Goal: Task Accomplishment & Management: Manage account settings

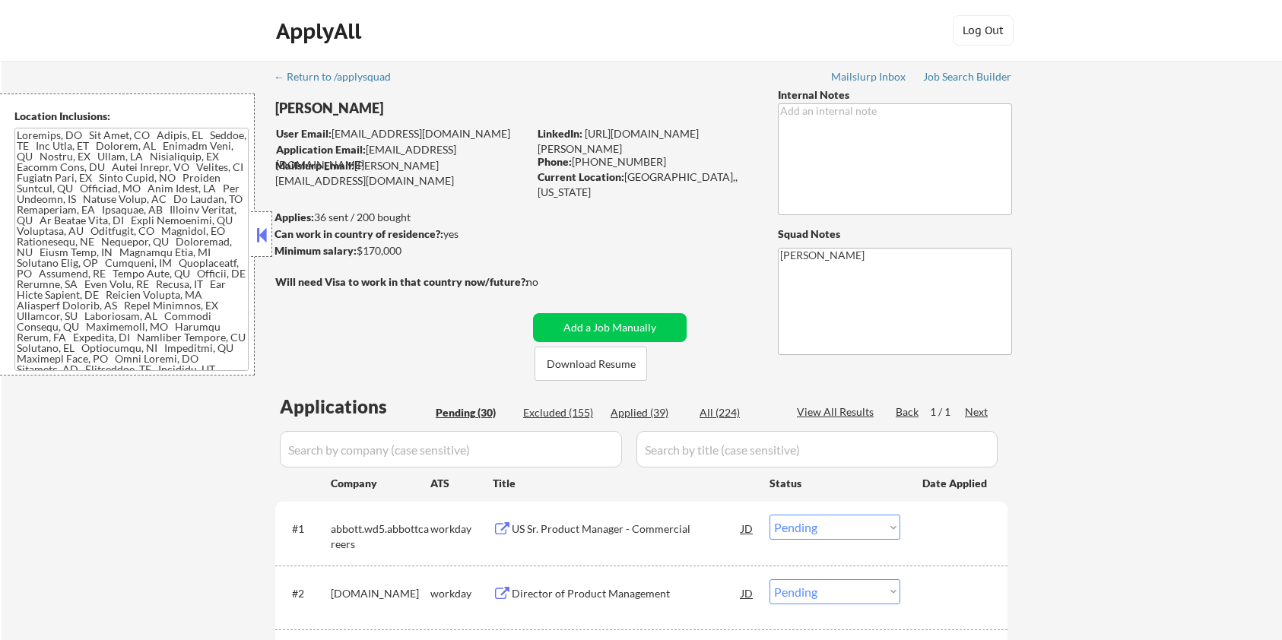
select select ""pending""
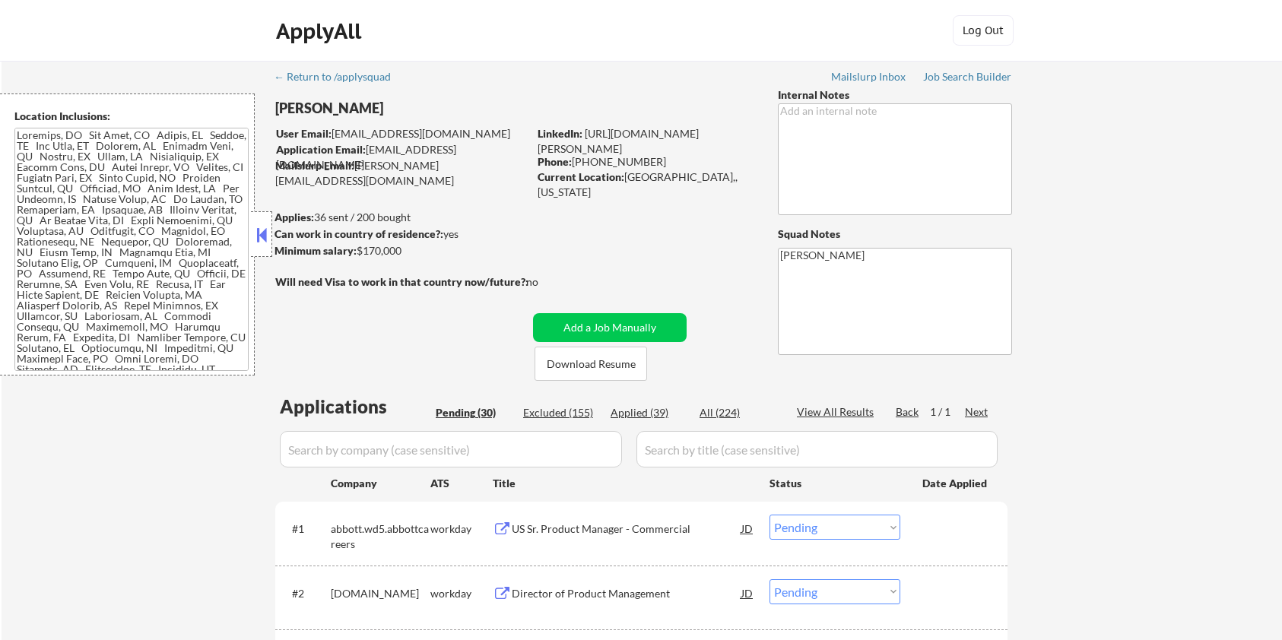
select select ""pending""
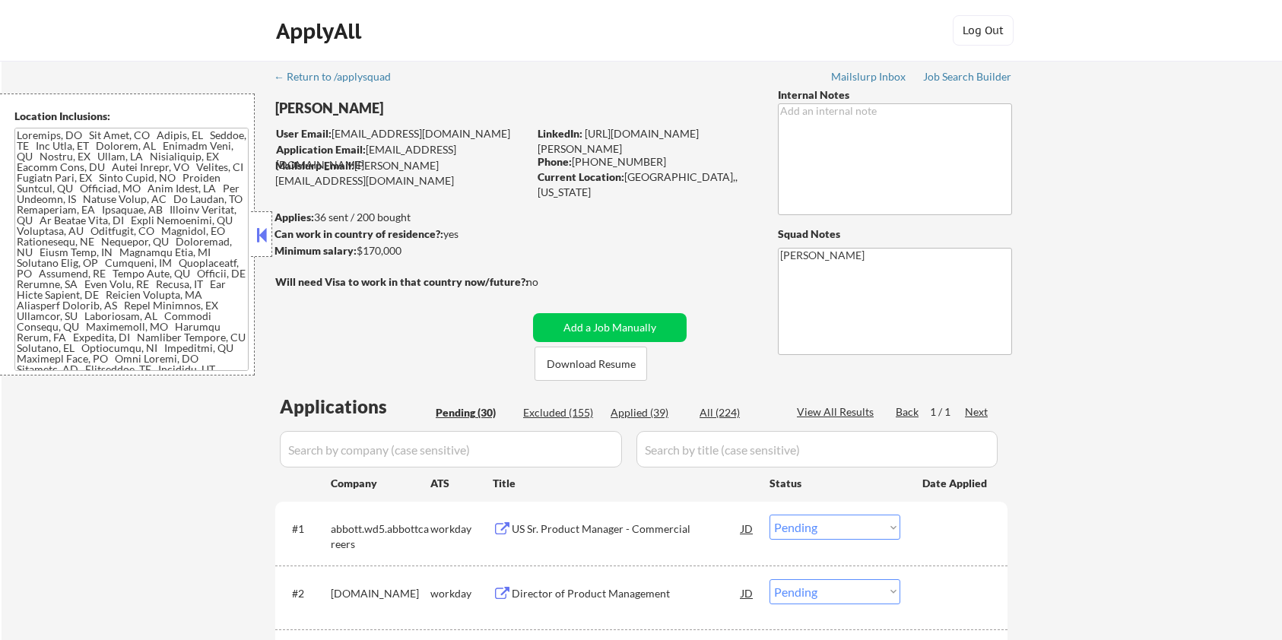
select select ""pending""
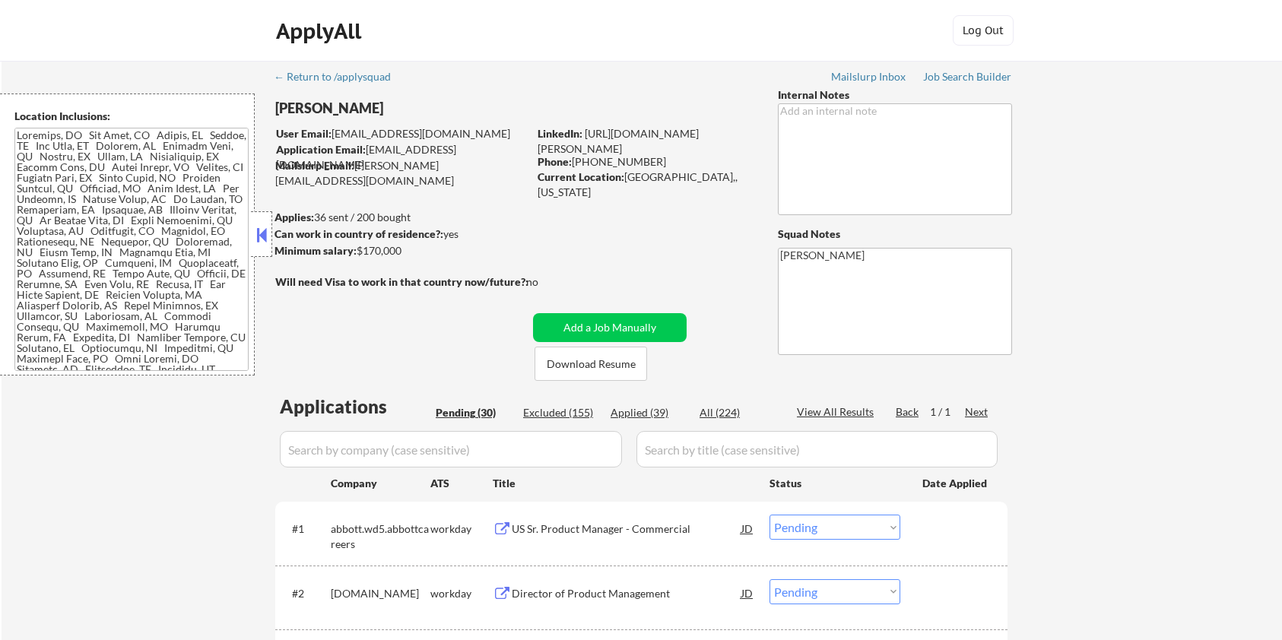
select select ""pending""
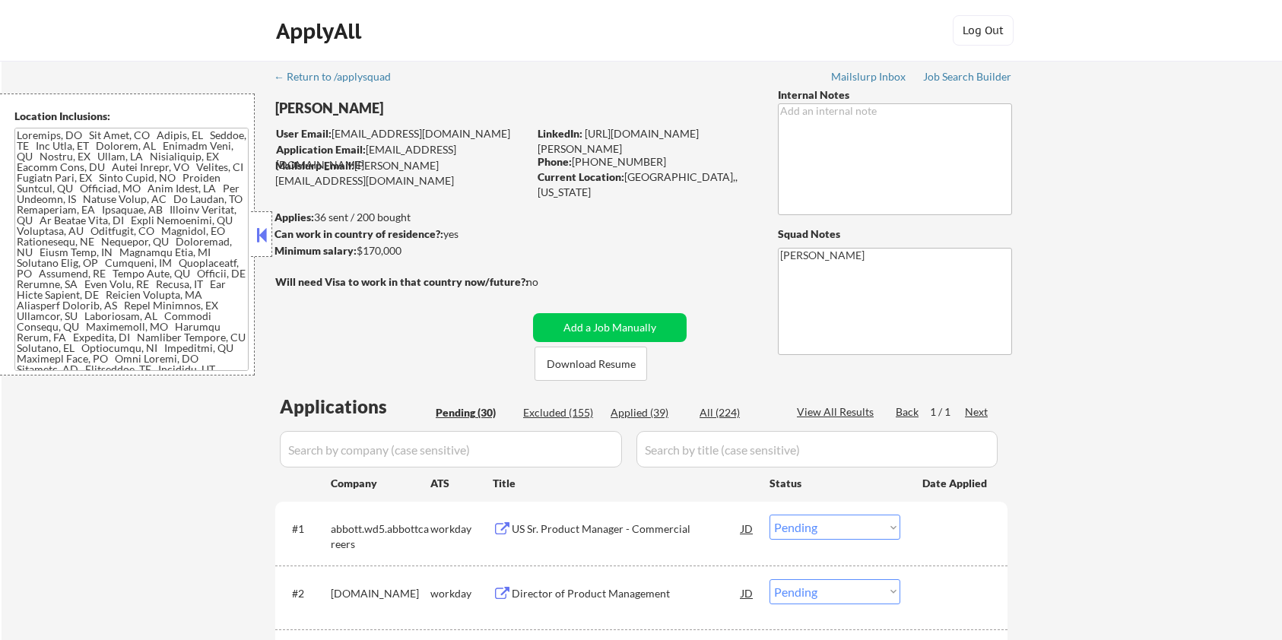
select select ""pending""
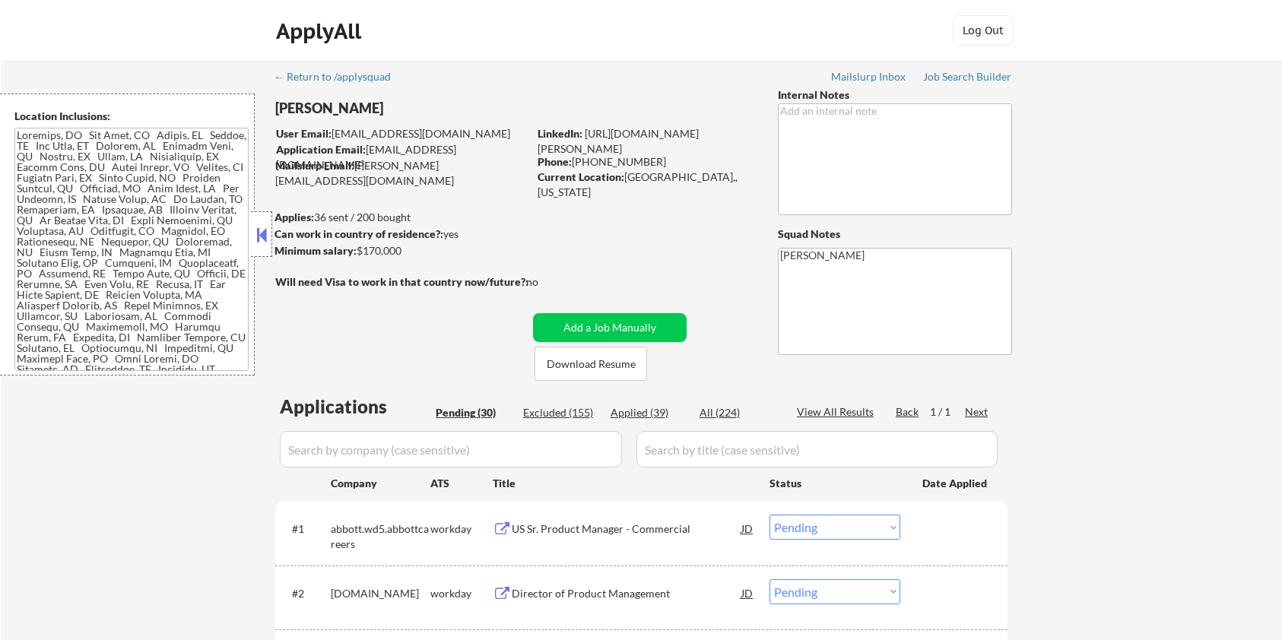
select select ""pending""
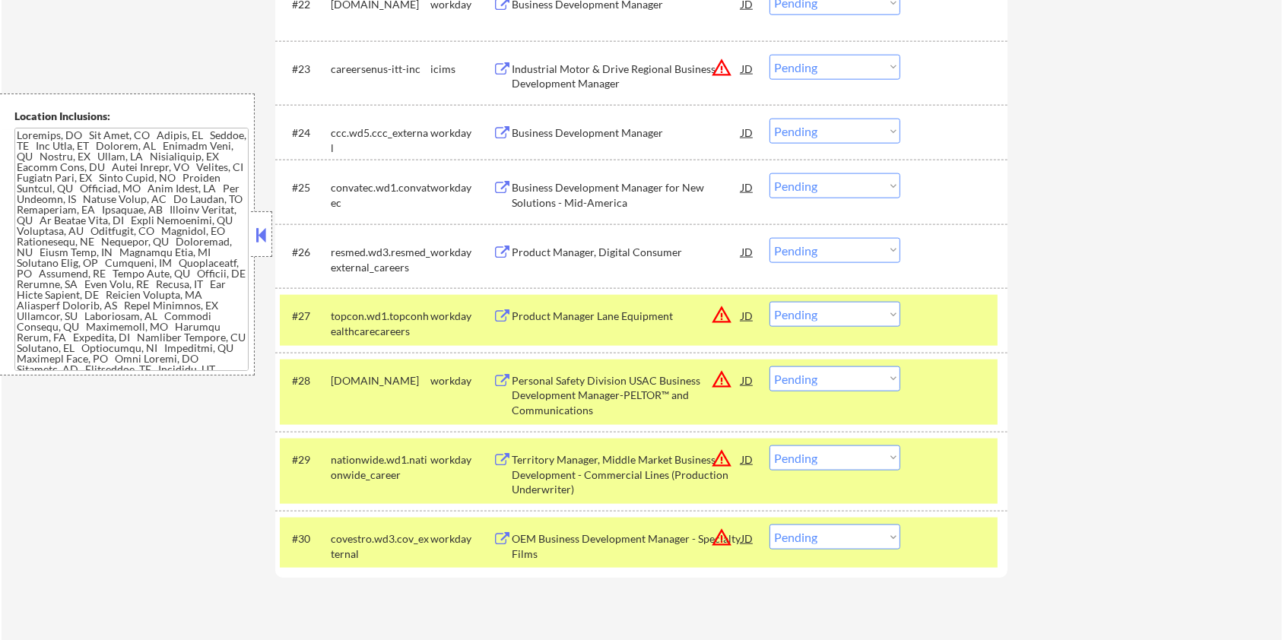
scroll to position [1722, 0]
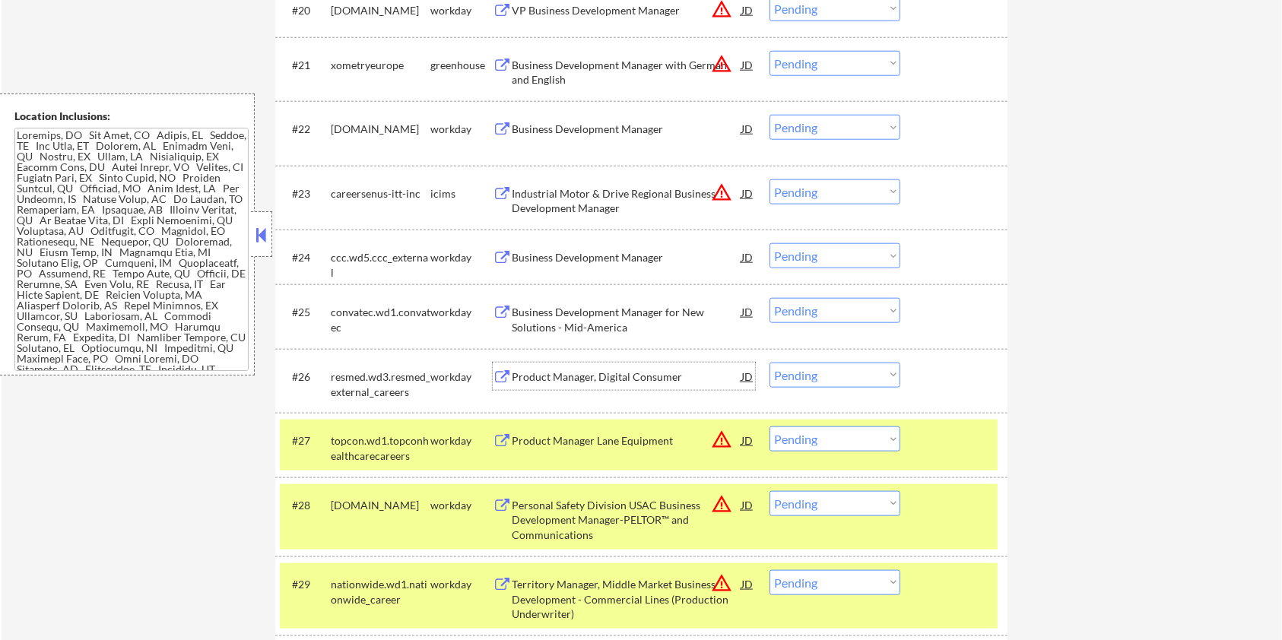
click at [605, 374] on div "Product Manager, Digital Consumer" at bounding box center [627, 376] width 230 height 15
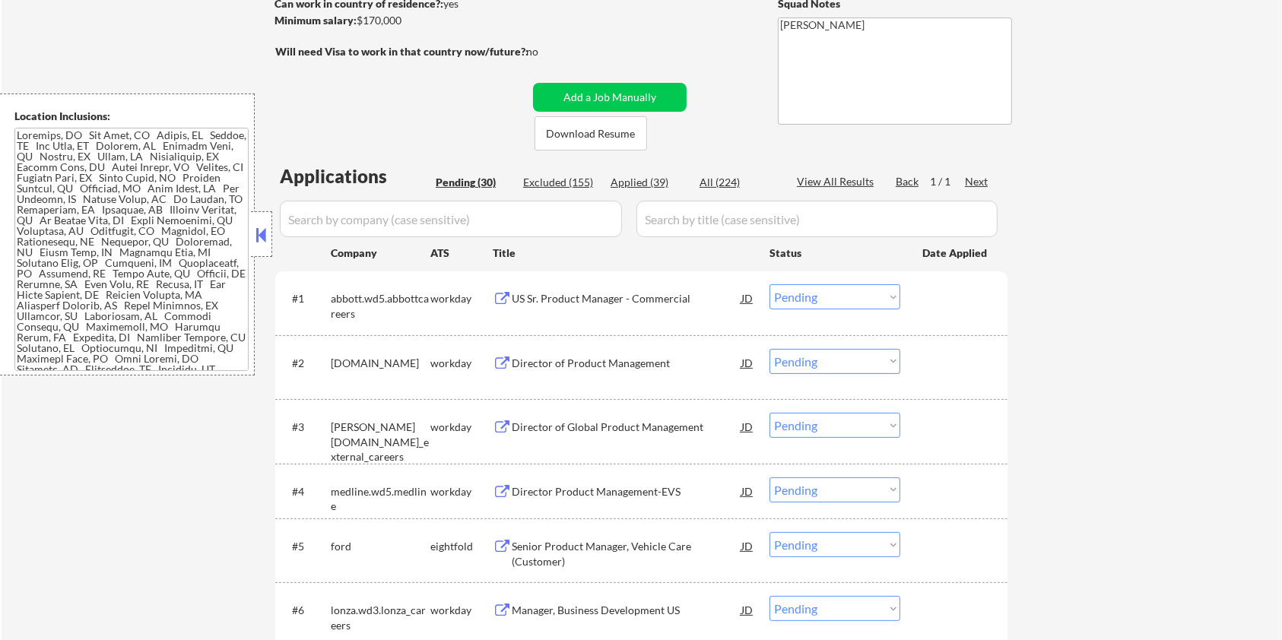
scroll to position [101, 0]
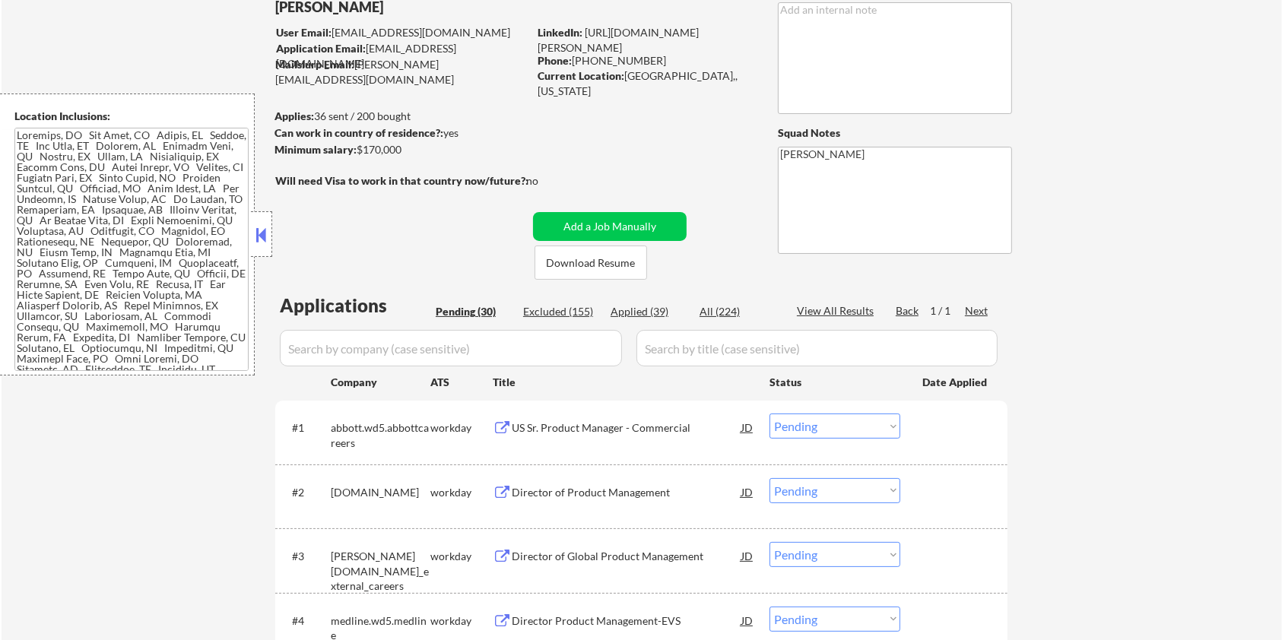
drag, startPoint x: 416, startPoint y: 147, endPoint x: 356, endPoint y: 153, distance: 60.3
click at [356, 153] on div "Minimum salary: $170,000" at bounding box center [400, 149] width 253 height 15
copy div "$170,000"
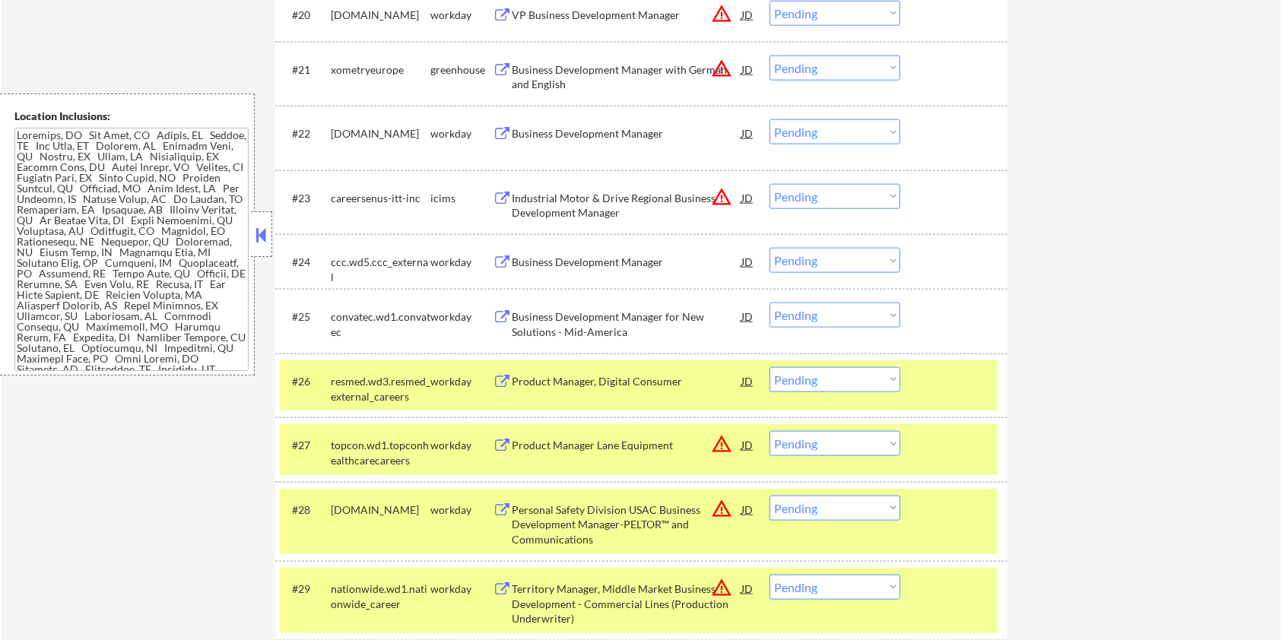
scroll to position [1925, 0]
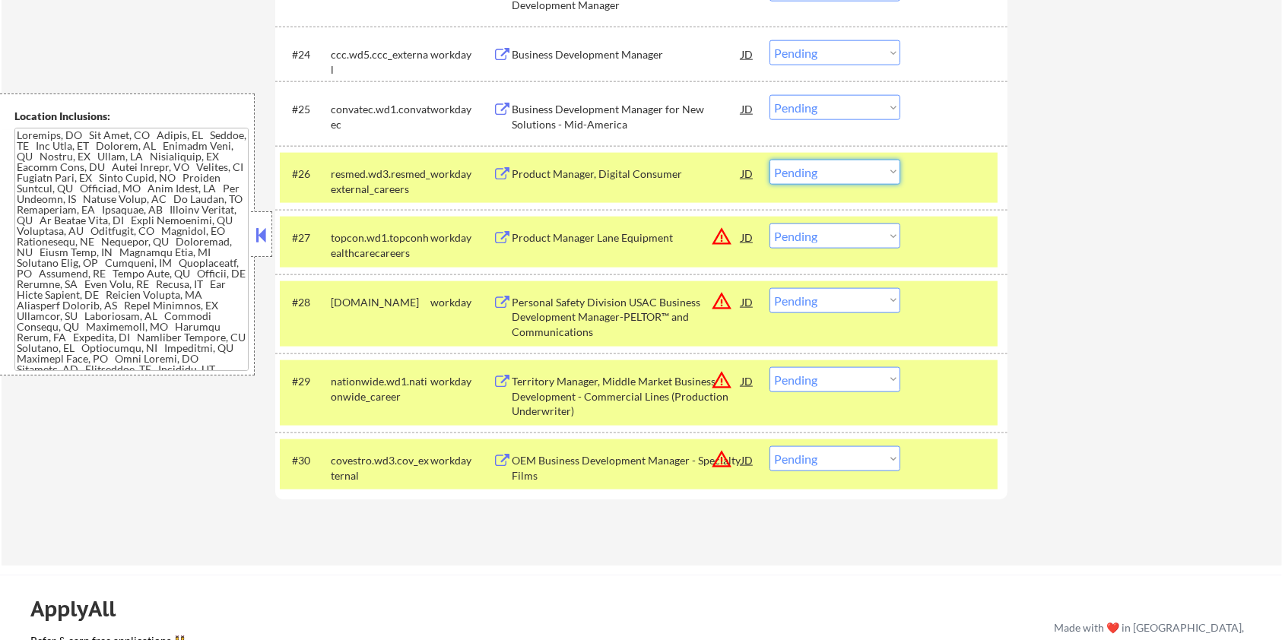
click at [793, 163] on select "Choose an option... Pending Applied Excluded (Questions) Excluded (Expired) Exc…" at bounding box center [834, 172] width 131 height 25
click at [769, 160] on select "Choose an option... Pending Applied Excluded (Questions) Excluded (Expired) Exc…" at bounding box center [834, 172] width 131 height 25
select select ""pending""
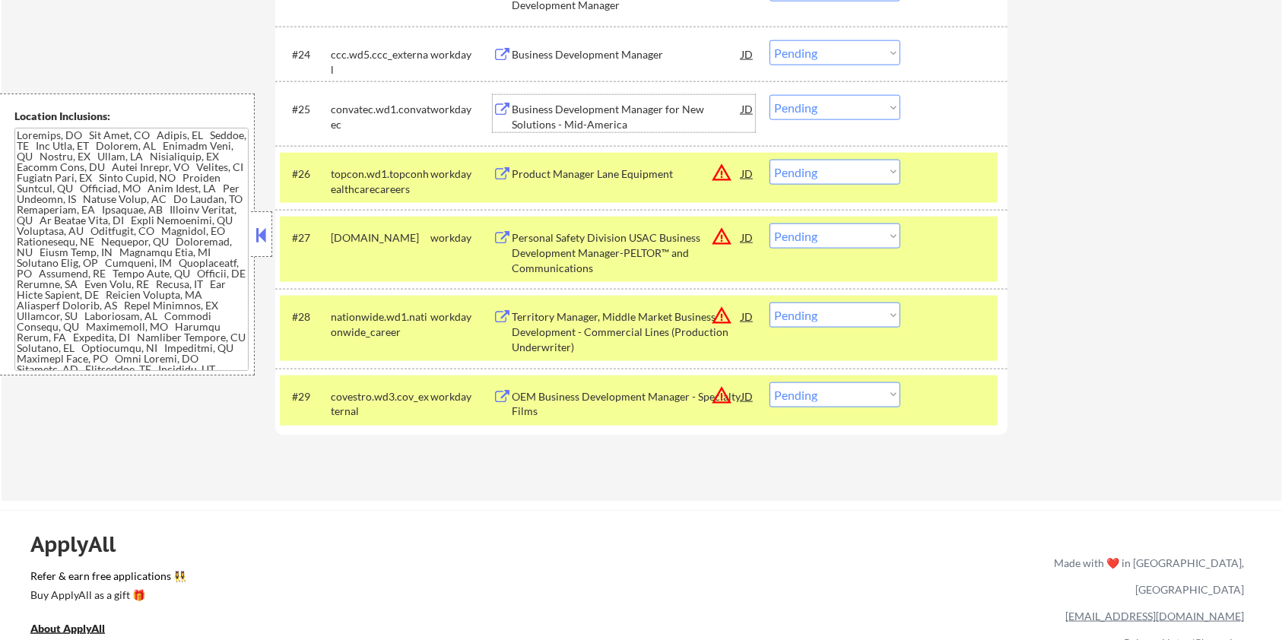
click at [651, 108] on div "Business Development Manager for New Solutions - Mid-America" at bounding box center [627, 117] width 230 height 30
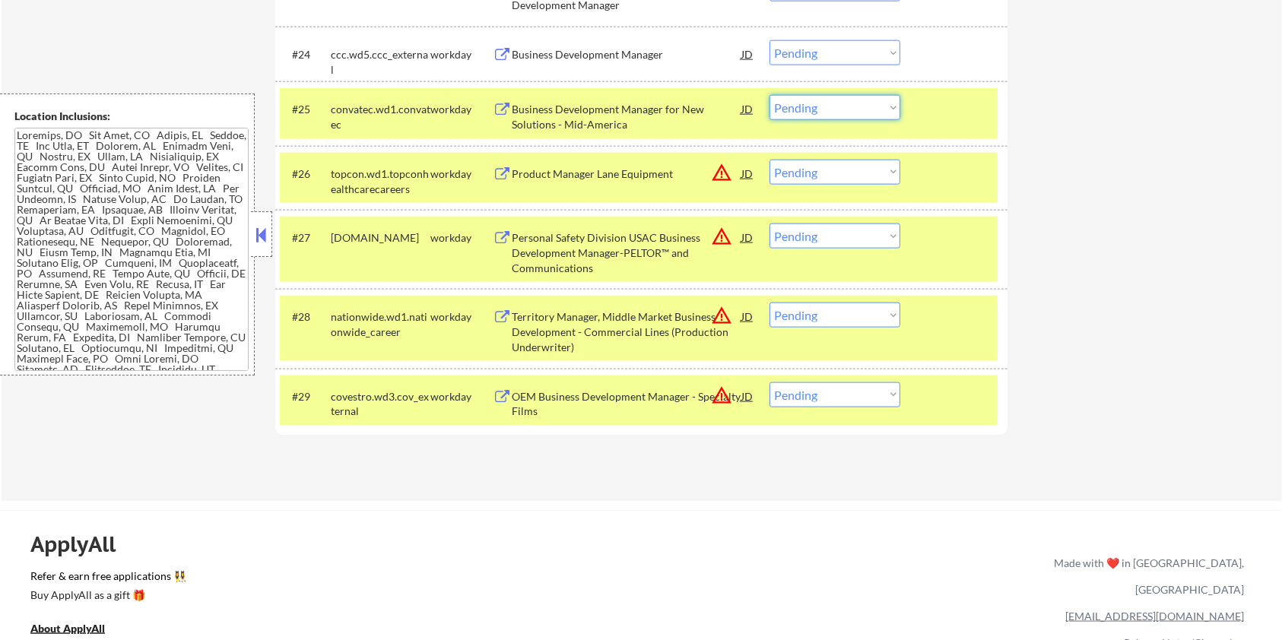
click at [835, 111] on select "Choose an option... Pending Applied Excluded (Questions) Excluded (Expired) Exc…" at bounding box center [834, 107] width 131 height 25
click at [769, 95] on select "Choose an option... Pending Applied Excluded (Questions) Excluded (Expired) Exc…" at bounding box center [834, 107] width 131 height 25
select select ""pending""
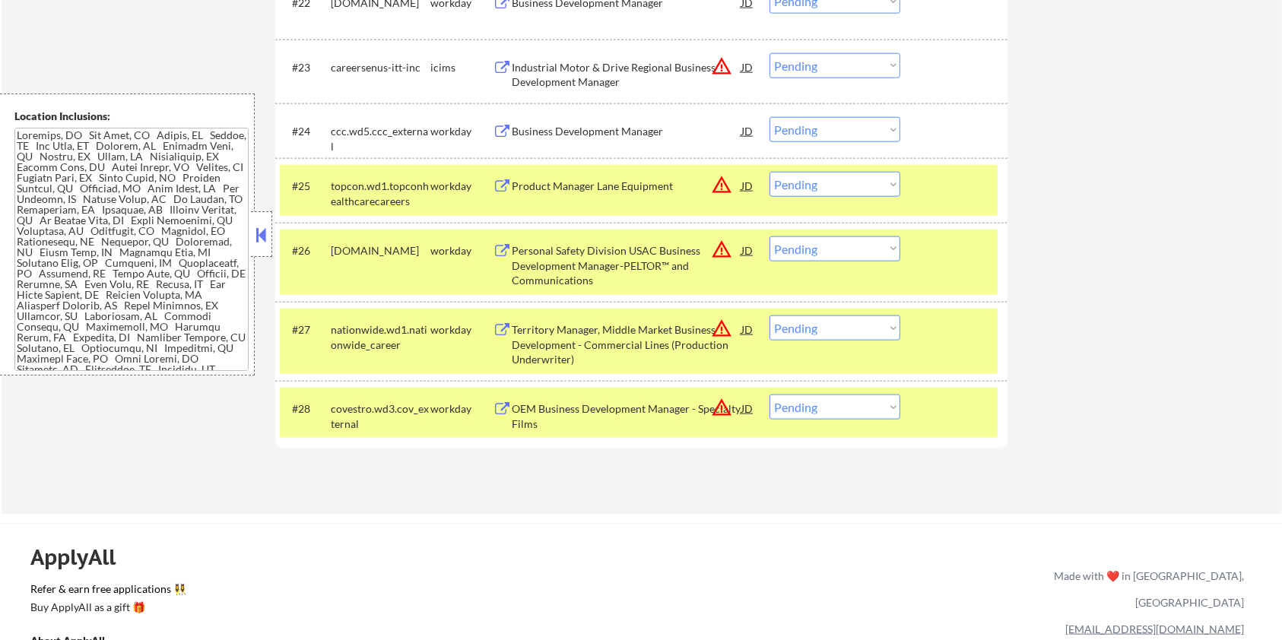
scroll to position [1824, 0]
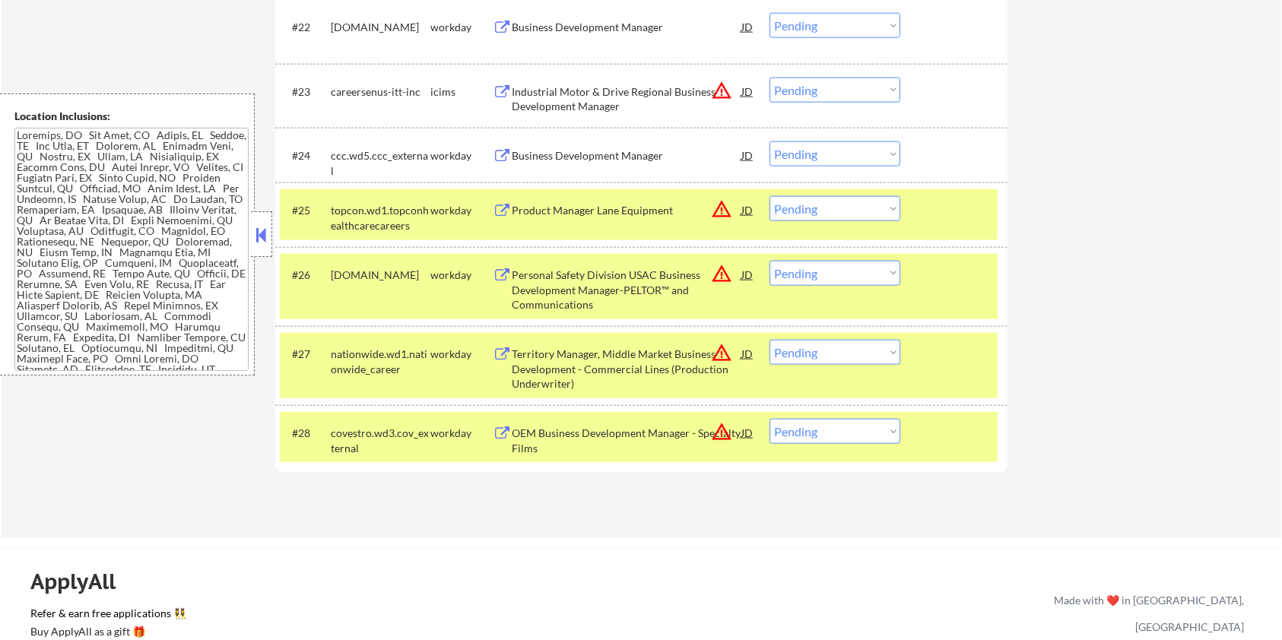
click at [614, 158] on div "Business Development Manager" at bounding box center [627, 155] width 230 height 15
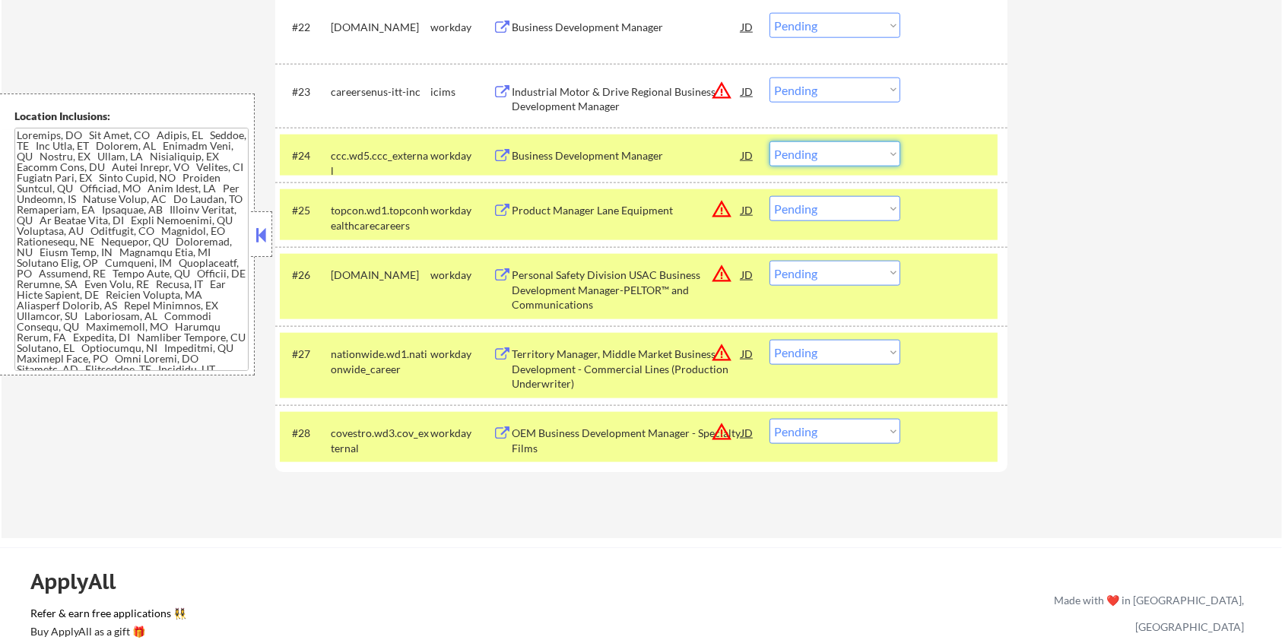
click at [832, 155] on select "Choose an option... Pending Applied Excluded (Questions) Excluded (Expired) Exc…" at bounding box center [834, 153] width 131 height 25
click at [769, 141] on select "Choose an option... Pending Applied Excluded (Questions) Excluded (Expired) Exc…" at bounding box center [834, 153] width 131 height 25
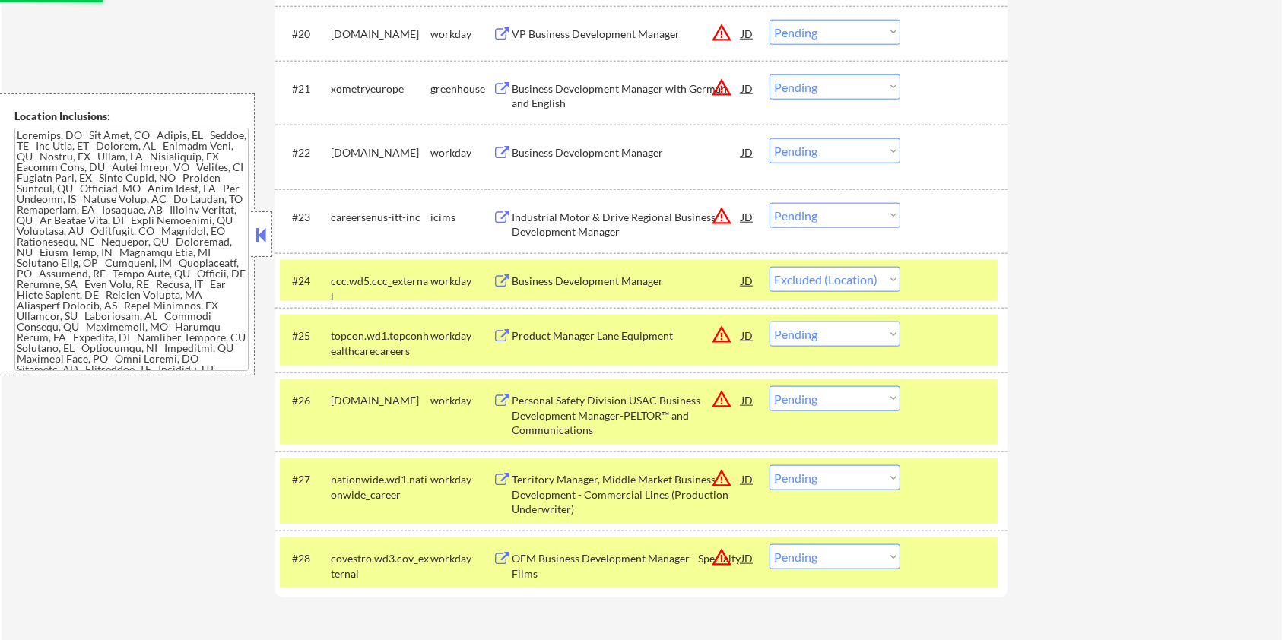
scroll to position [1621, 0]
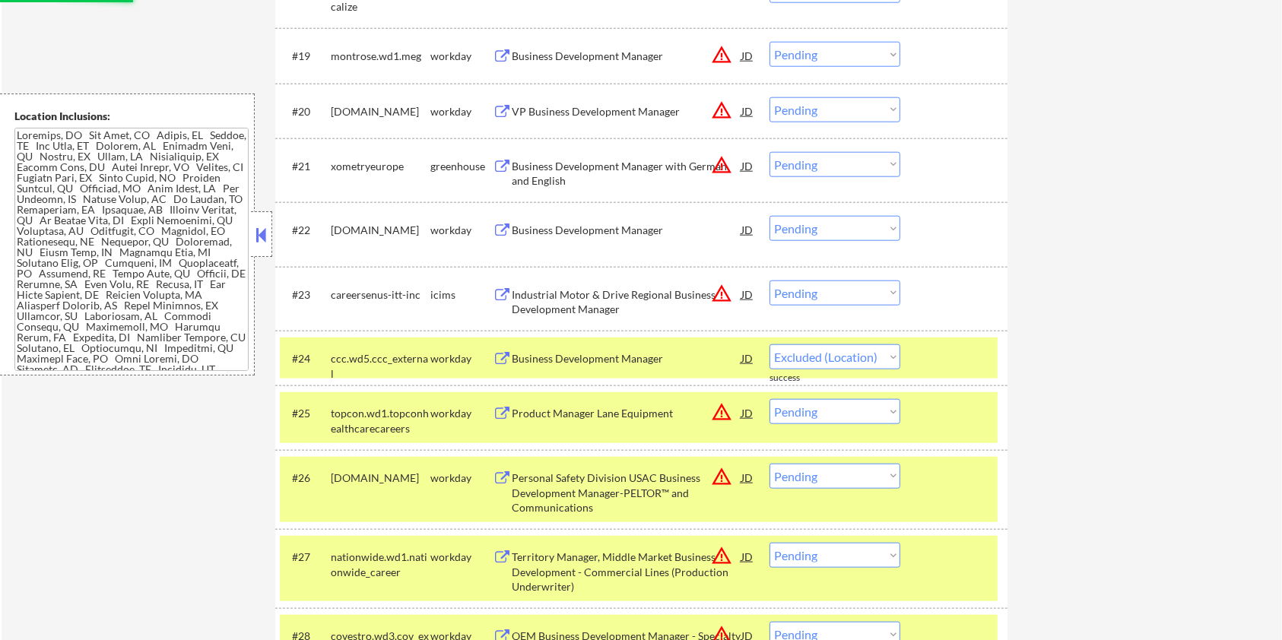
select select ""pending""
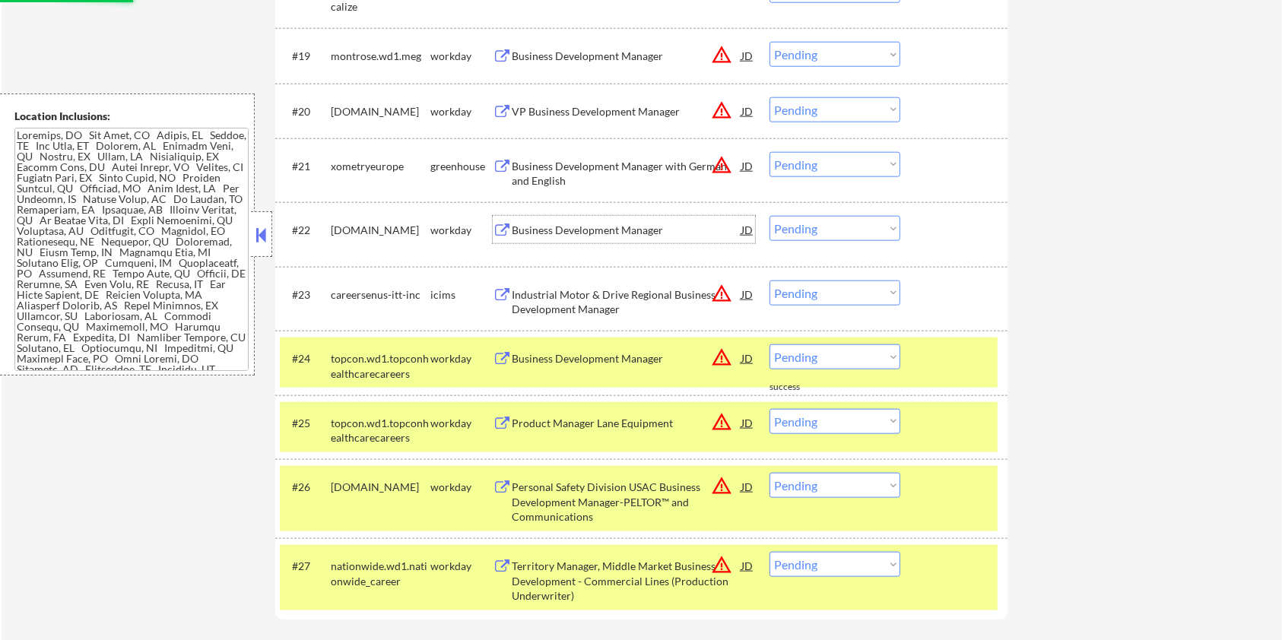
click at [575, 227] on div "Business Development Manager" at bounding box center [627, 230] width 230 height 15
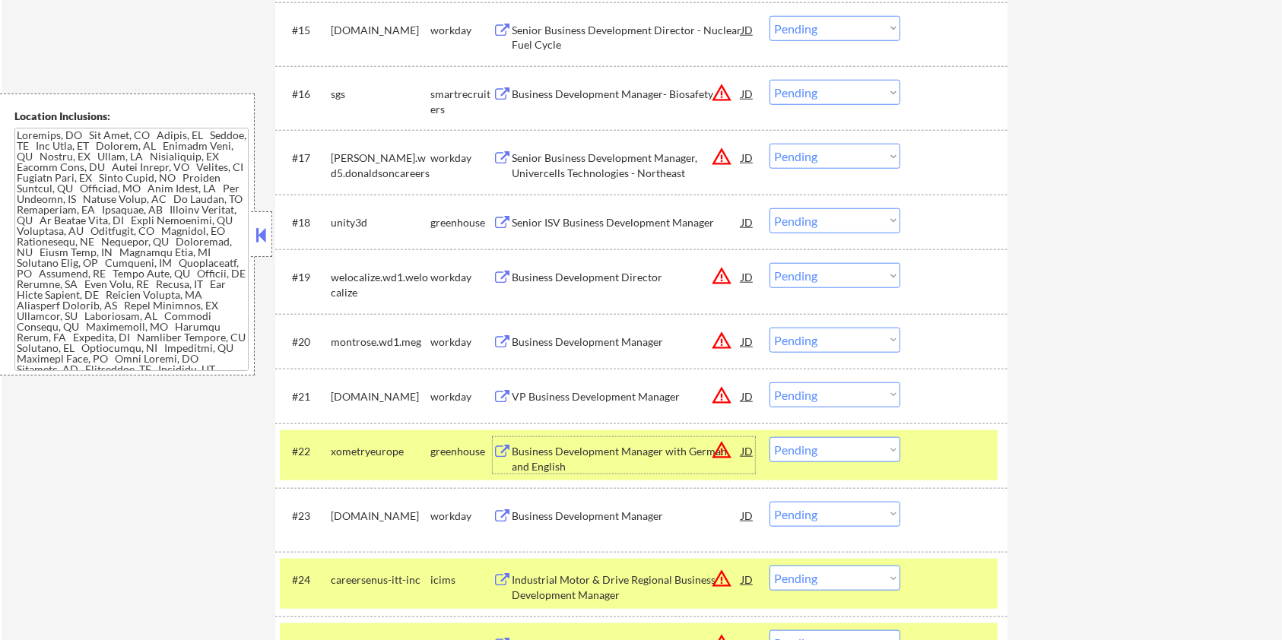
scroll to position [1418, 0]
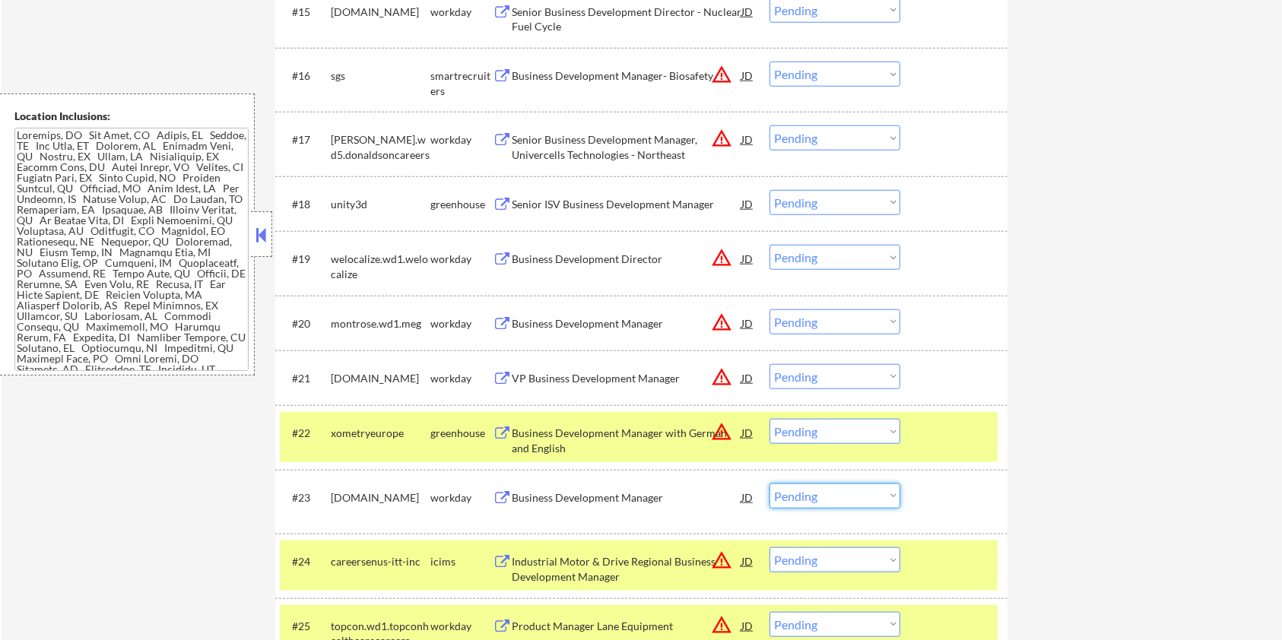
click at [835, 498] on select "Choose an option... Pending Applied Excluded (Questions) Excluded (Expired) Exc…" at bounding box center [834, 495] width 131 height 25
click at [769, 483] on select "Choose an option... Pending Applied Excluded (Questions) Excluded (Expired) Exc…" at bounding box center [834, 495] width 131 height 25
select select ""pending""
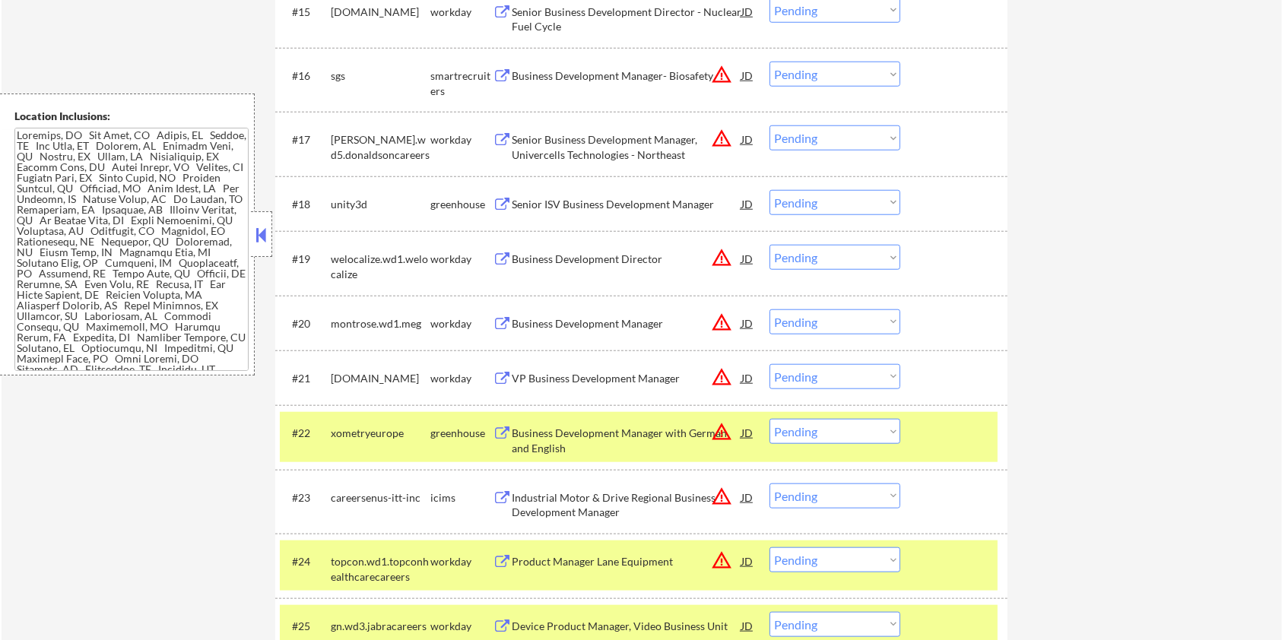
scroll to position [1216, 0]
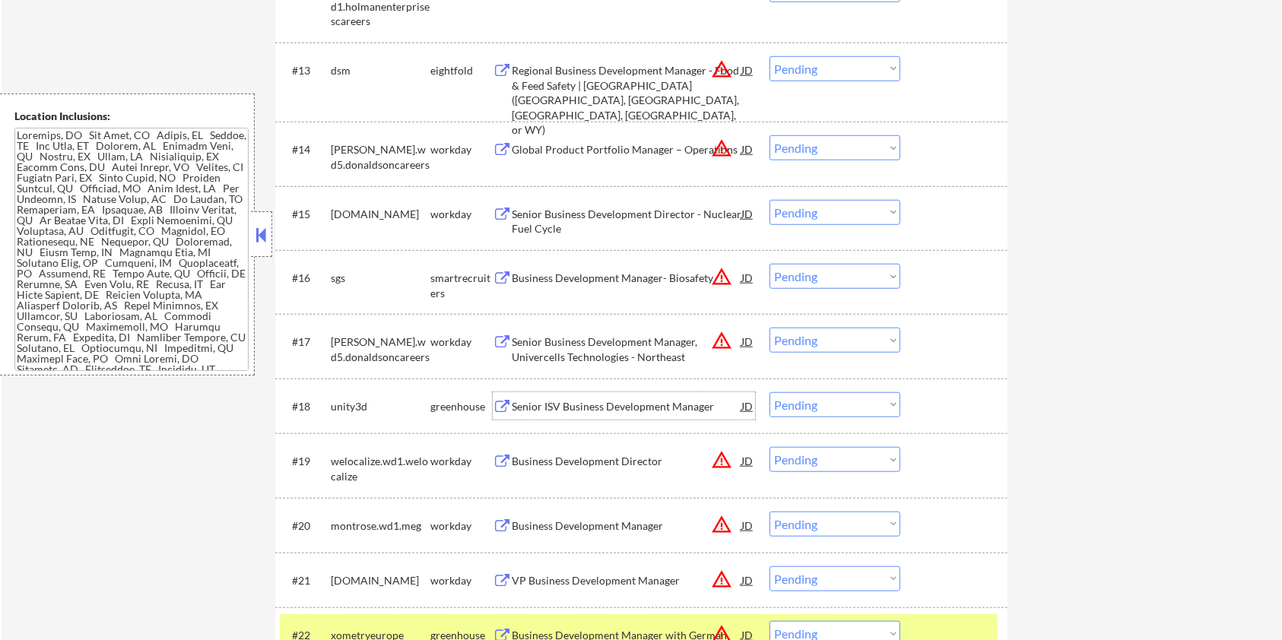
click at [610, 404] on div "Senior ISV Business Development Manager" at bounding box center [627, 406] width 230 height 15
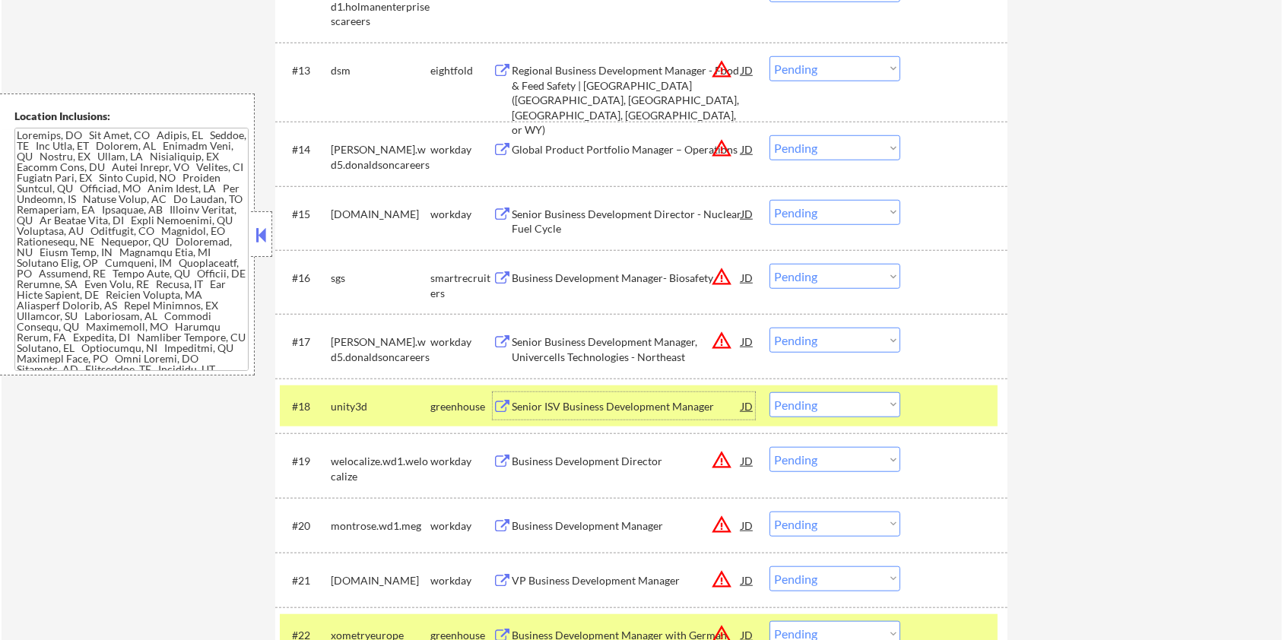
click at [852, 410] on select "Choose an option... Pending Applied Excluded (Questions) Excluded (Expired) Exc…" at bounding box center [834, 404] width 131 height 25
click at [769, 392] on select "Choose an option... Pending Applied Excluded (Questions) Excluded (Expired) Exc…" at bounding box center [834, 404] width 131 height 25
select select ""pending""
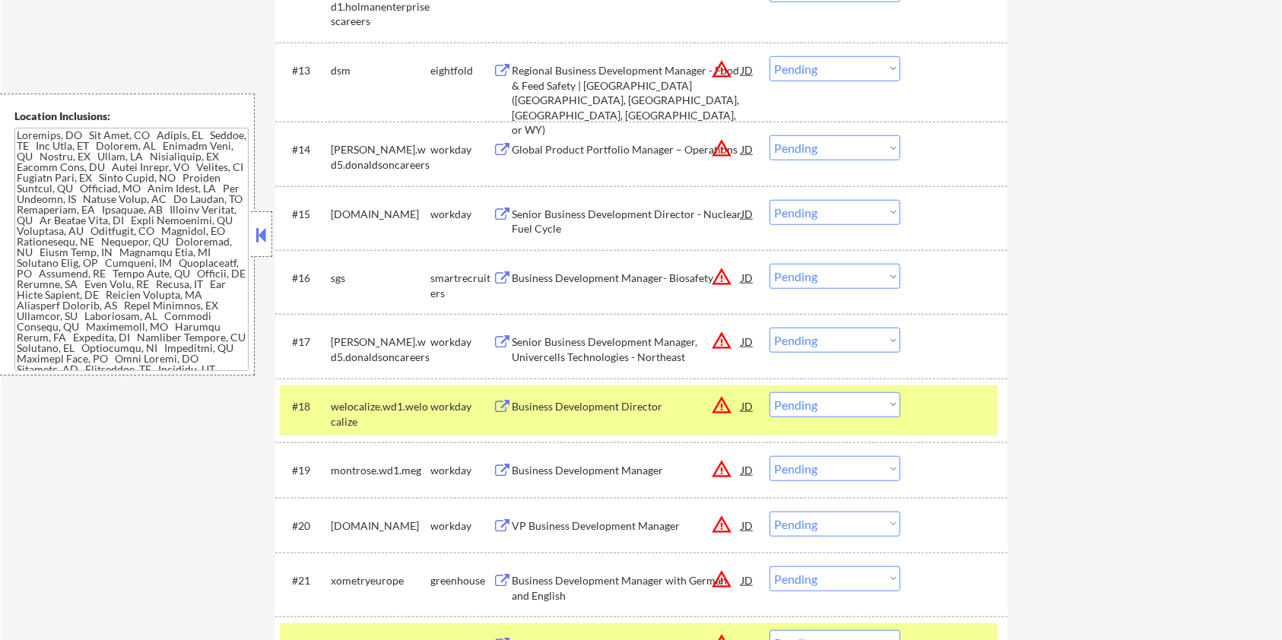
click at [525, 214] on div "Senior Business Development Director - Nuclear Fuel Cycle" at bounding box center [627, 222] width 230 height 30
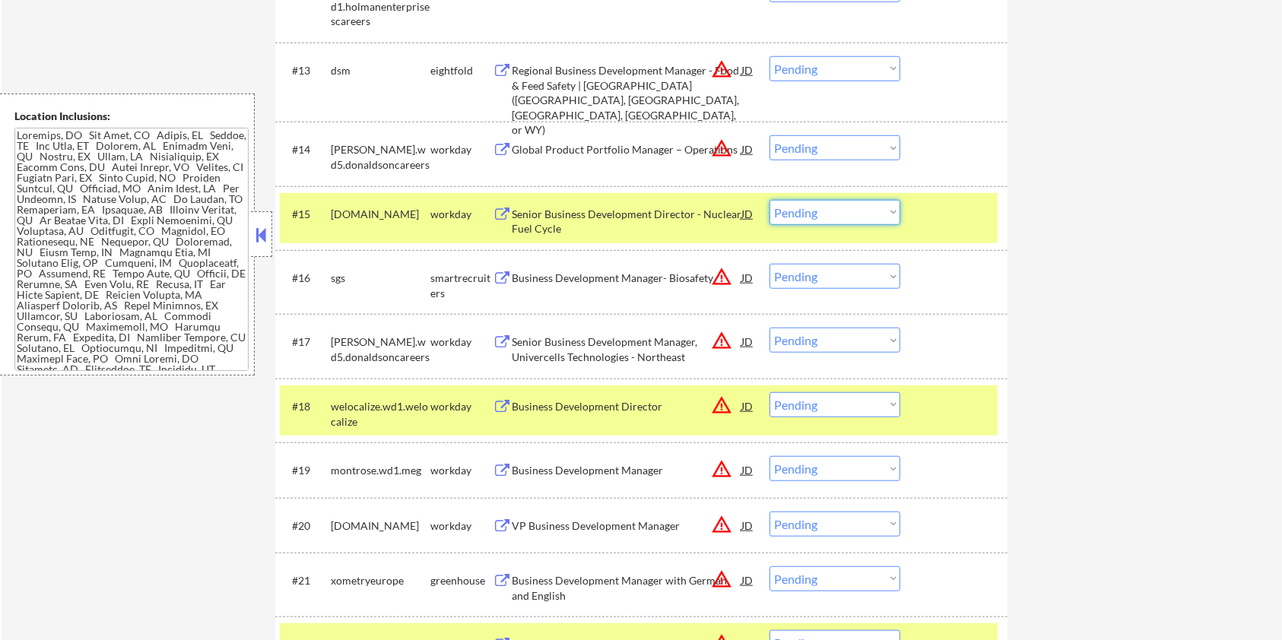
click at [844, 214] on select "Choose an option... Pending Applied Excluded (Questions) Excluded (Expired) Exc…" at bounding box center [834, 212] width 131 height 25
click at [816, 223] on select "Choose an option... Pending Applied Excluded (Questions) Excluded (Expired) Exc…" at bounding box center [834, 212] width 131 height 25
click at [820, 209] on select "Choose an option... Pending Applied Excluded (Questions) Excluded (Expired) Exc…" at bounding box center [834, 212] width 131 height 25
click at [769, 200] on select "Choose an option... Pending Applied Excluded (Questions) Excluded (Expired) Exc…" at bounding box center [834, 212] width 131 height 25
select select ""pending""
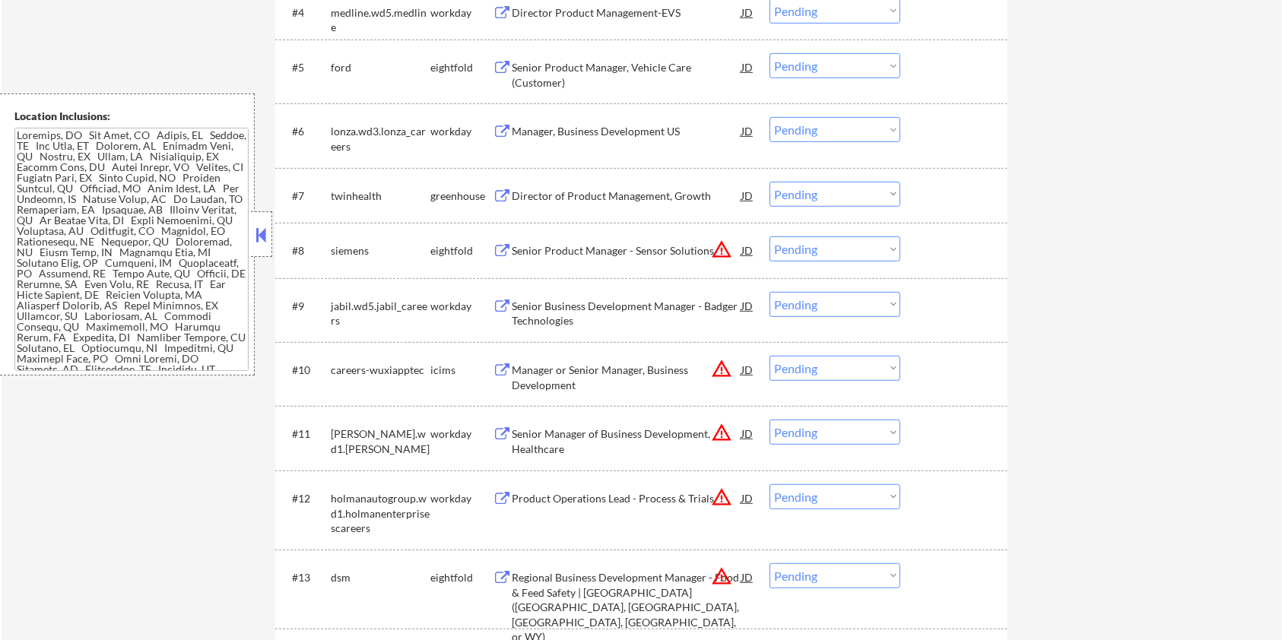
scroll to position [608, 0]
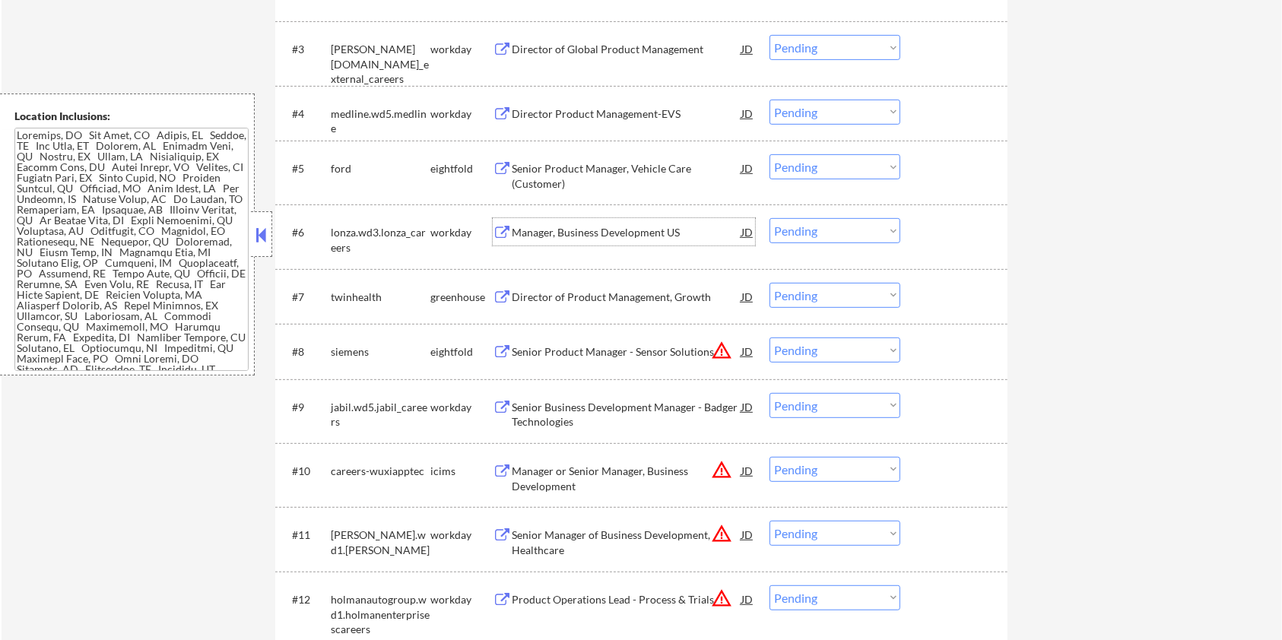
click at [580, 227] on div "Manager, Business Development US" at bounding box center [627, 232] width 230 height 15
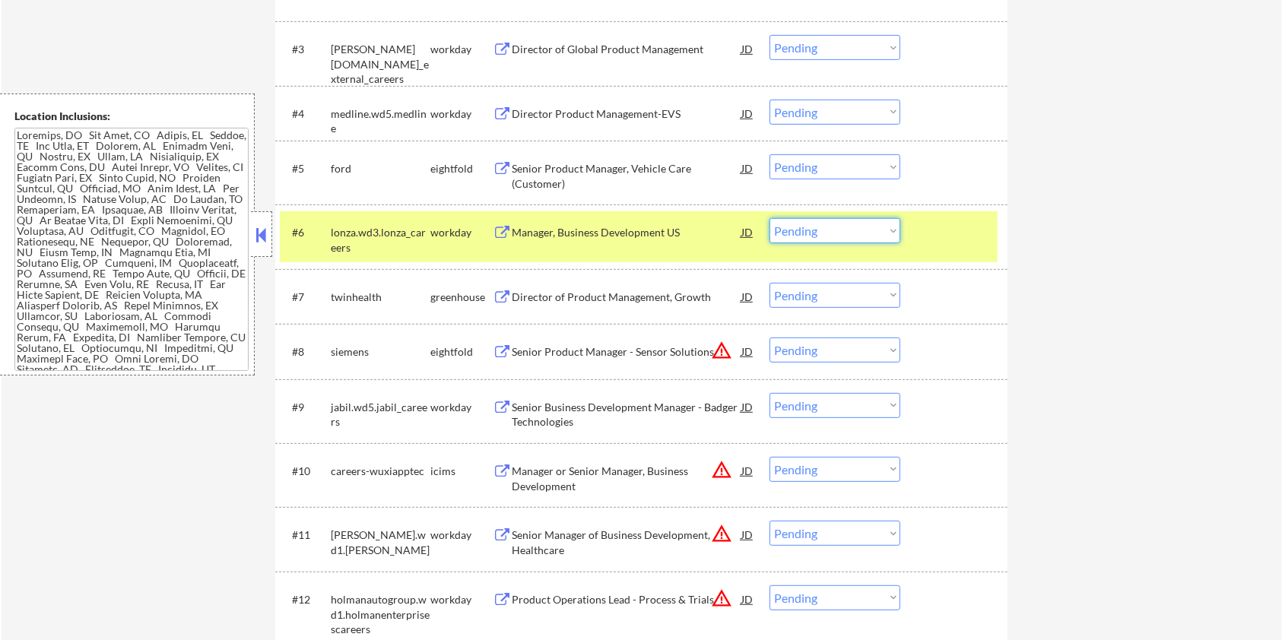
click at [797, 233] on select "Choose an option... Pending Applied Excluded (Questions) Excluded (Expired) Exc…" at bounding box center [834, 230] width 131 height 25
click at [769, 218] on select "Choose an option... Pending Applied Excluded (Questions) Excluded (Expired) Exc…" at bounding box center [834, 230] width 131 height 25
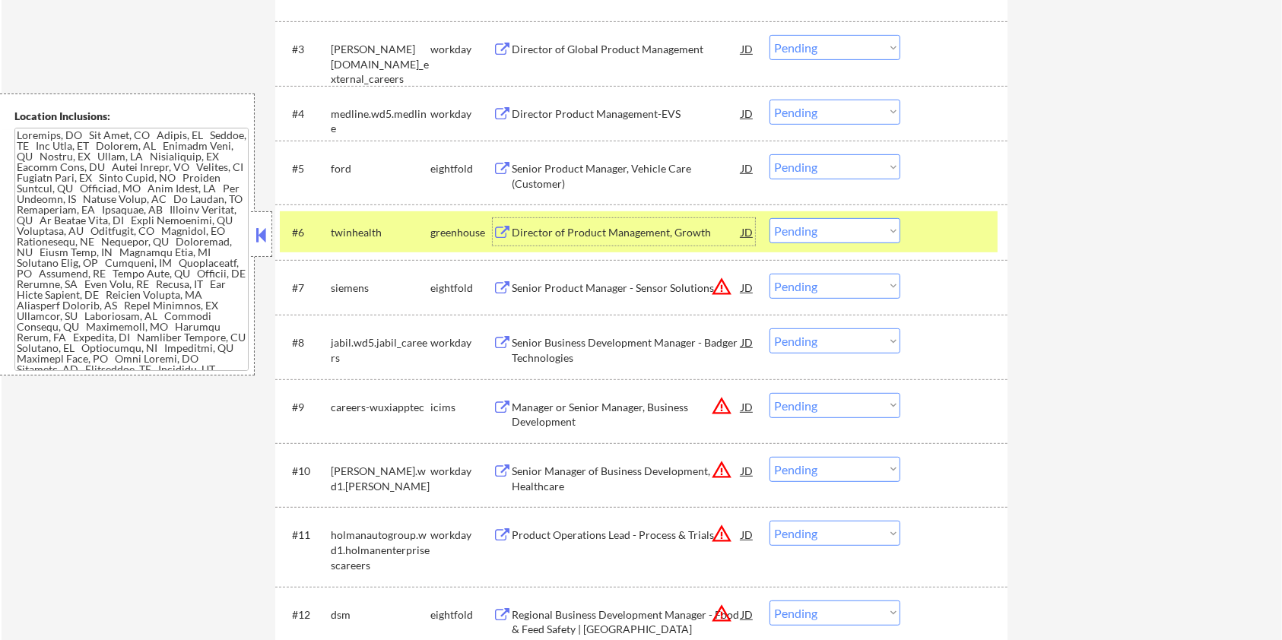
click at [543, 232] on div "Director of Product Management, Growth" at bounding box center [627, 232] width 230 height 15
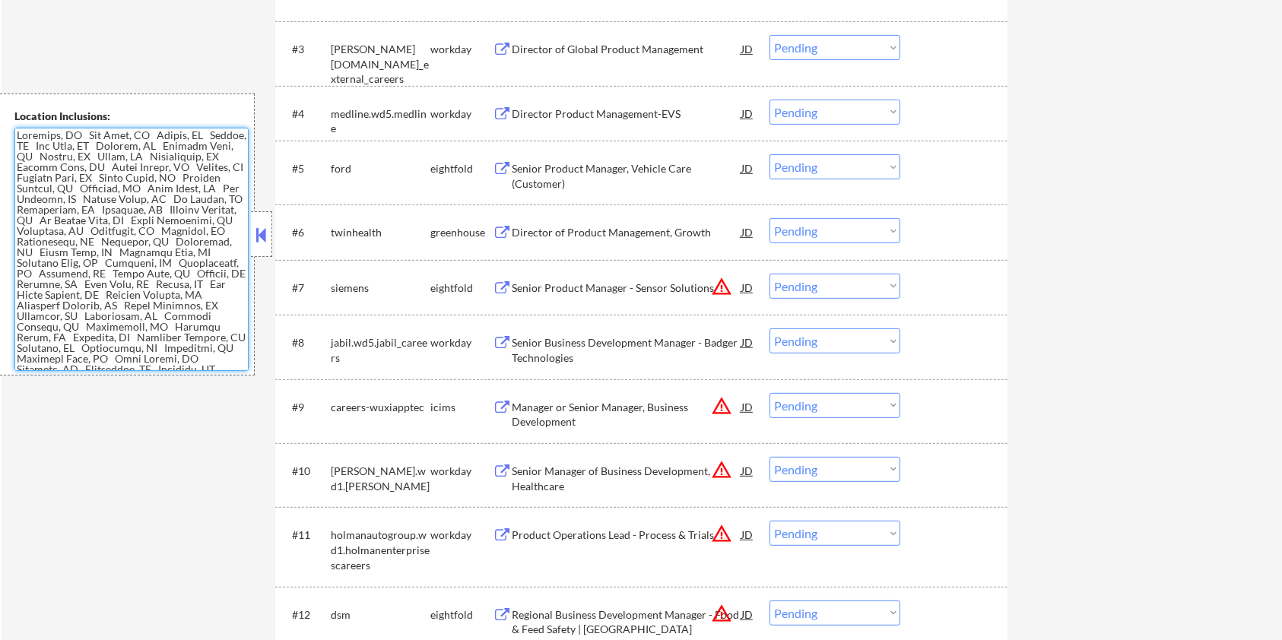
click at [597, 228] on div "Director of Product Management, Growth" at bounding box center [627, 232] width 230 height 15
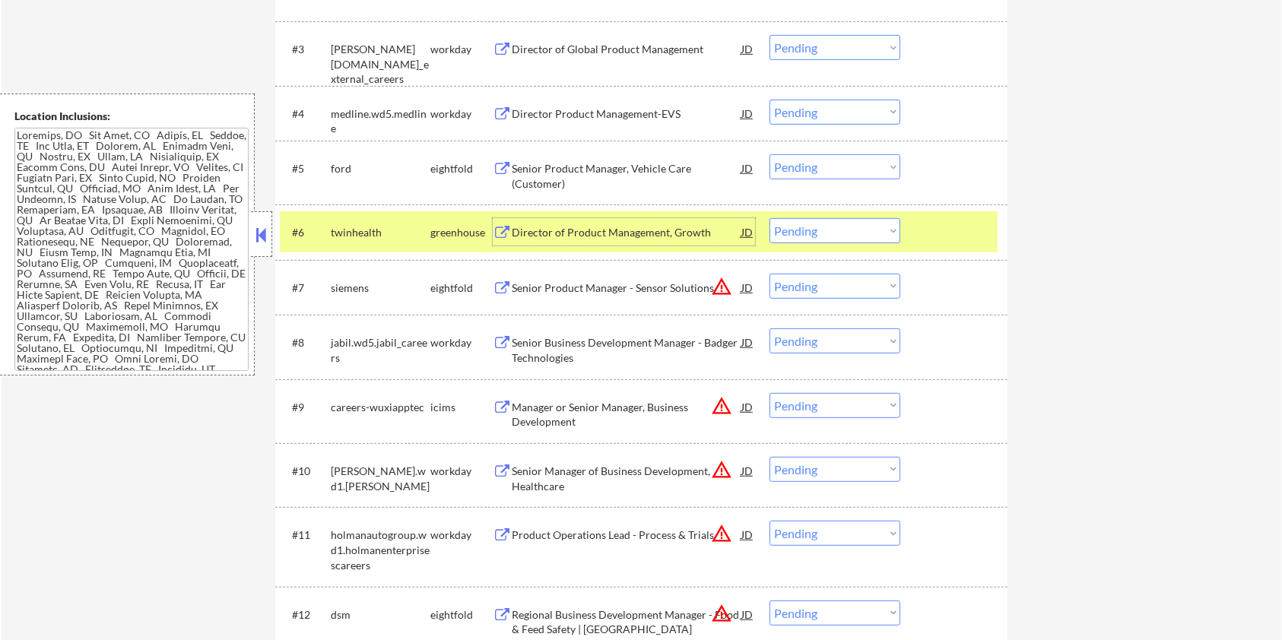
click at [828, 232] on select "Choose an option... Pending Applied Excluded (Questions) Excluded (Expired) Exc…" at bounding box center [834, 230] width 131 height 25
click at [769, 218] on select "Choose an option... Pending Applied Excluded (Questions) Excluded (Expired) Exc…" at bounding box center [834, 230] width 131 height 25
select select ""pending""
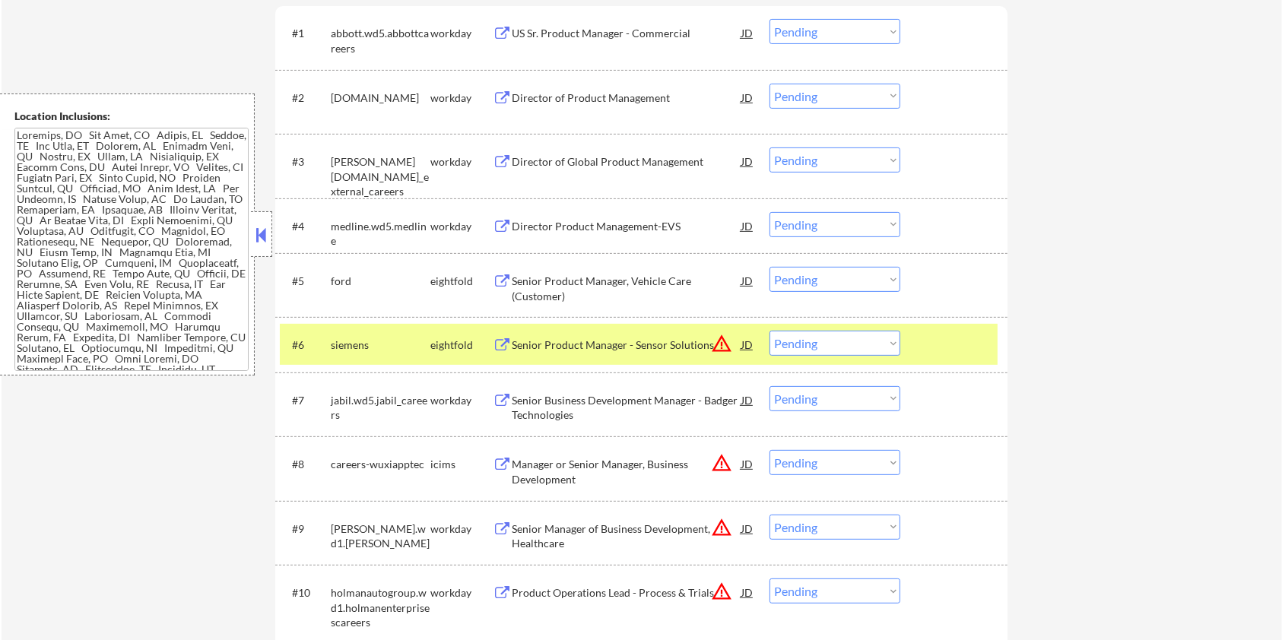
scroll to position [405, 0]
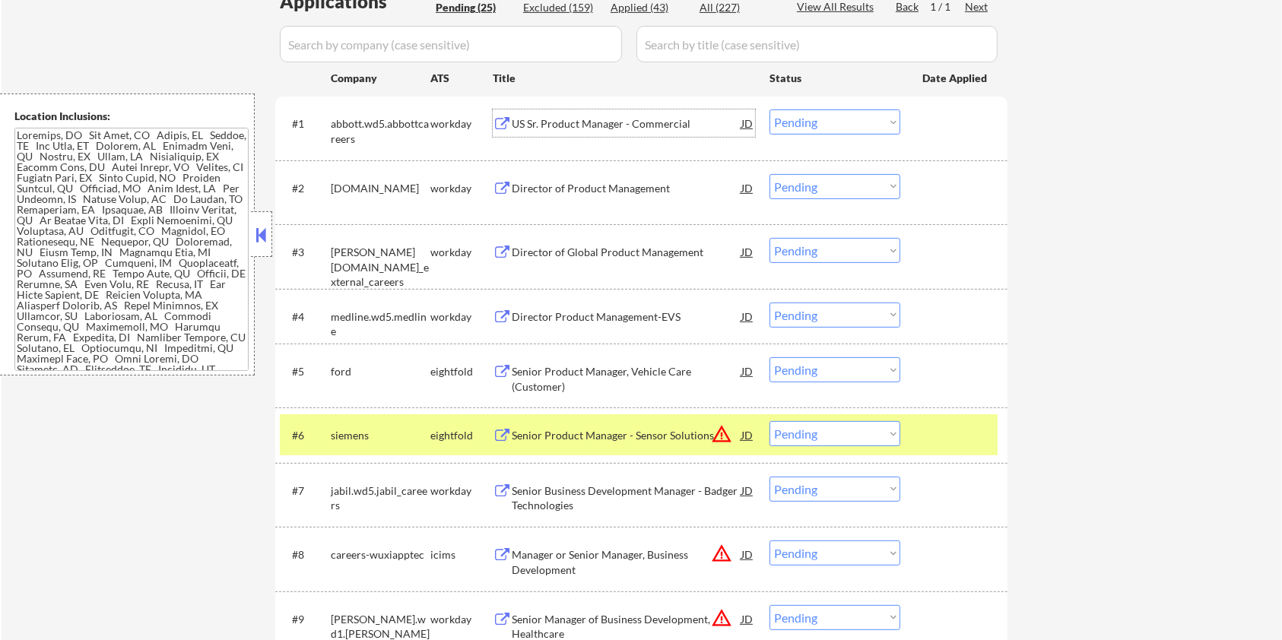
click at [588, 112] on div "US Sr. Product Manager - Commercial" at bounding box center [627, 122] width 230 height 27
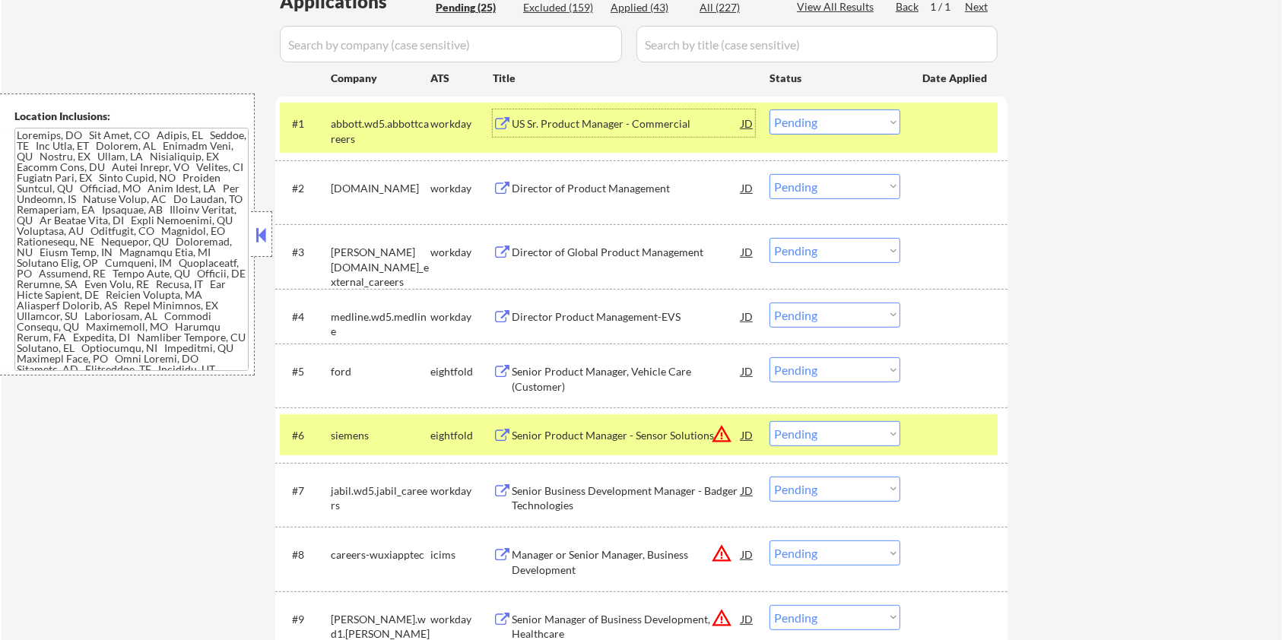
click at [824, 123] on select "Choose an option... Pending Applied Excluded (Questions) Excluded (Expired) Exc…" at bounding box center [834, 121] width 131 height 25
click at [769, 109] on select "Choose an option... Pending Applied Excluded (Questions) Excluded (Expired) Exc…" at bounding box center [834, 121] width 131 height 25
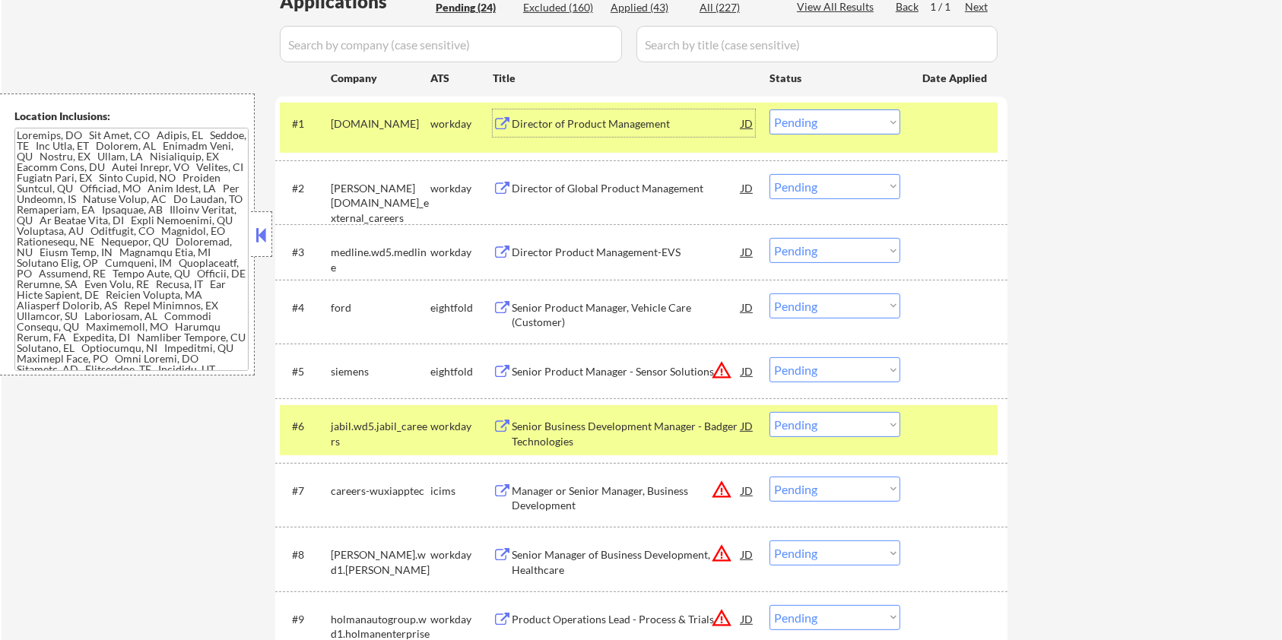
click at [578, 117] on div "Director of Product Management" at bounding box center [627, 123] width 230 height 15
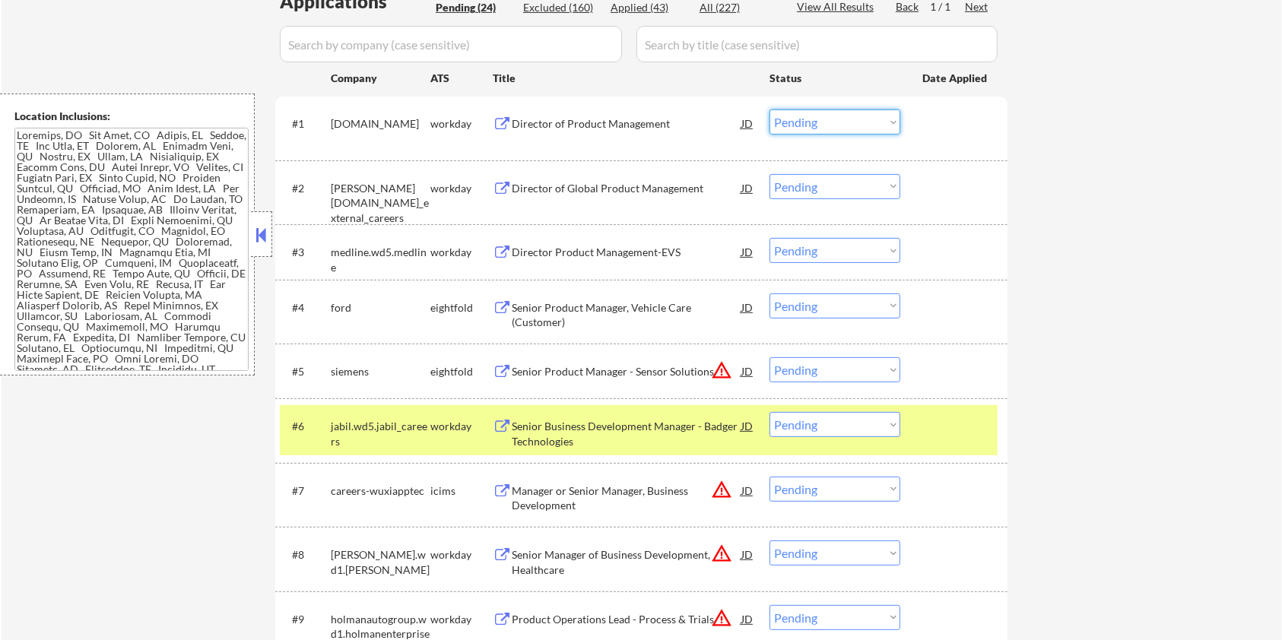
click at [837, 114] on select "Choose an option... Pending Applied Excluded (Questions) Excluded (Expired) Exc…" at bounding box center [834, 121] width 131 height 25
click at [769, 109] on select "Choose an option... Pending Applied Excluded (Questions) Excluded (Expired) Exc…" at bounding box center [834, 121] width 131 height 25
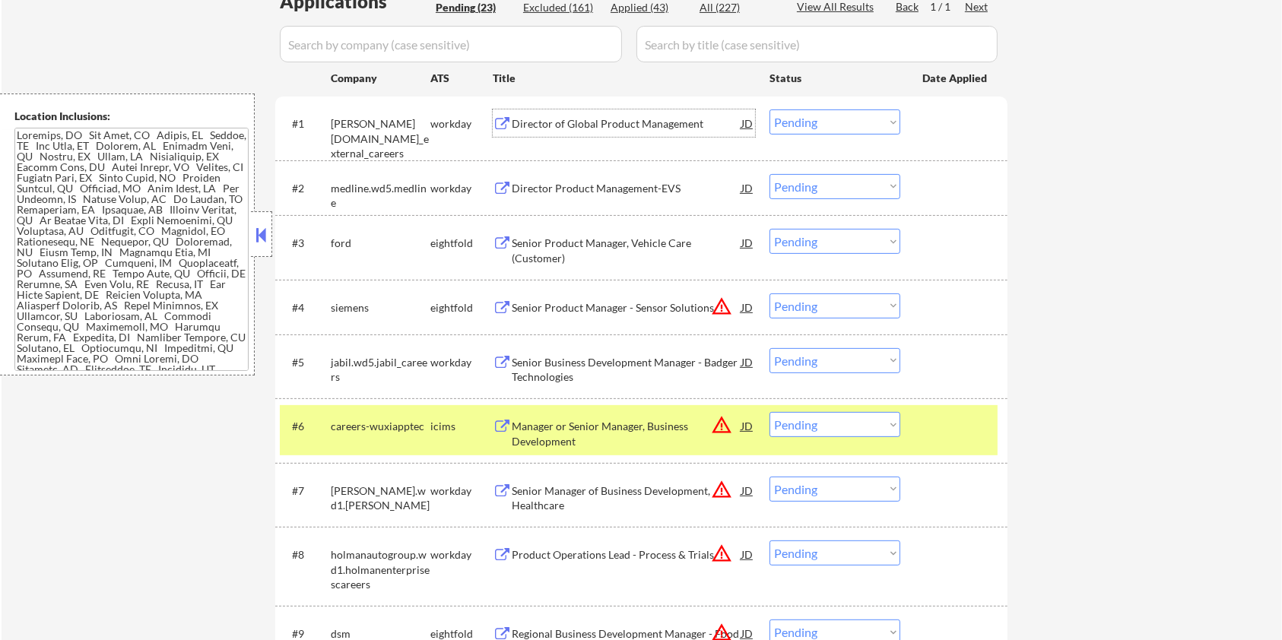
click at [541, 124] on div "Director of Global Product Management" at bounding box center [627, 123] width 230 height 15
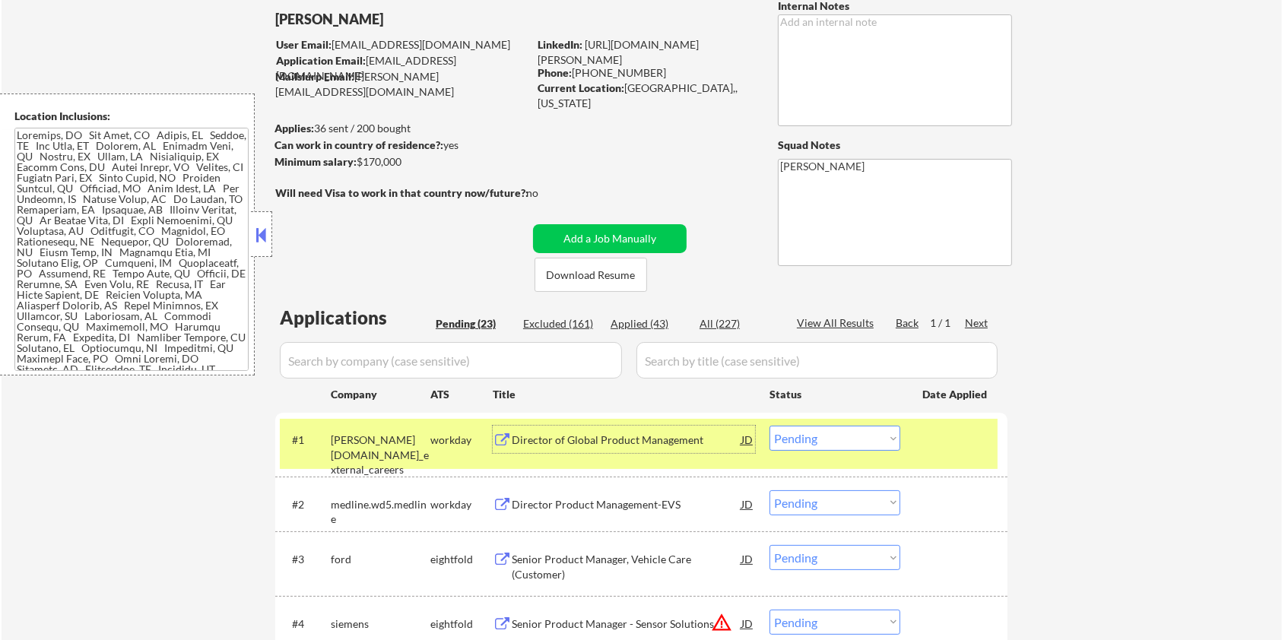
scroll to position [0, 0]
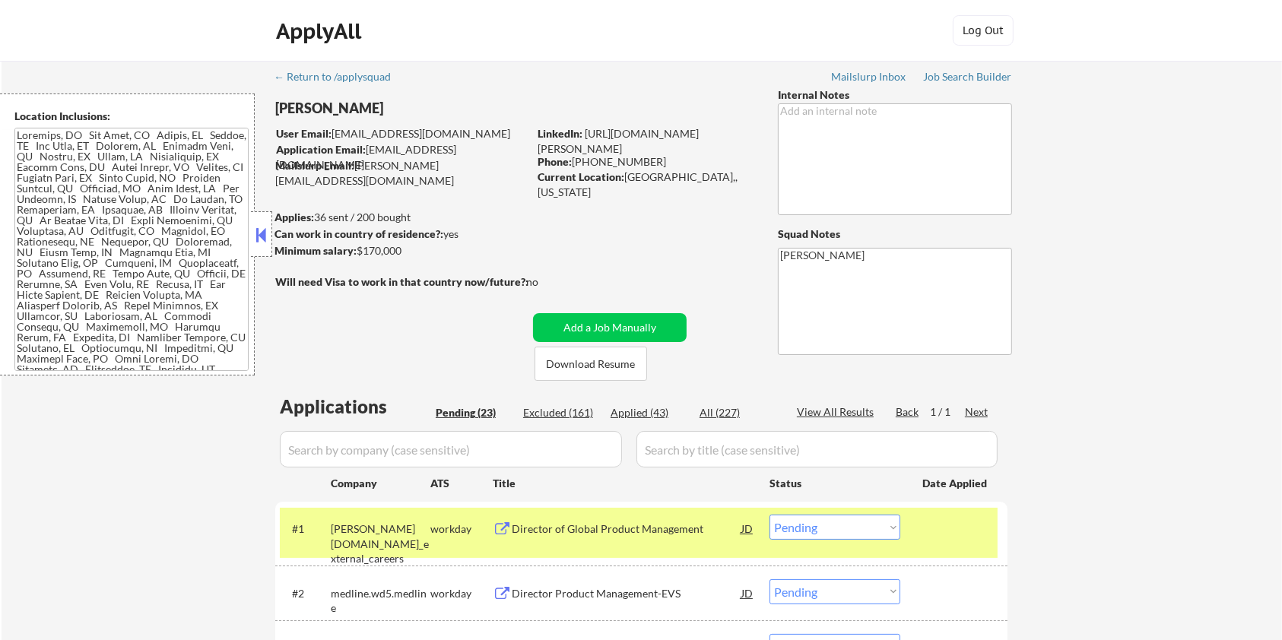
drag, startPoint x: 415, startPoint y: 249, endPoint x: 357, endPoint y: 253, distance: 57.9
click at [357, 253] on div "Minimum salary: $170,000" at bounding box center [400, 250] width 253 height 15
copy div "$170,000"
click at [890, 536] on select "Choose an option... Pending Applied Excluded (Questions) Excluded (Expired) Exc…" at bounding box center [834, 527] width 131 height 25
click at [769, 515] on select "Choose an option... Pending Applied Excluded (Questions) Excluded (Expired) Exc…" at bounding box center [834, 527] width 131 height 25
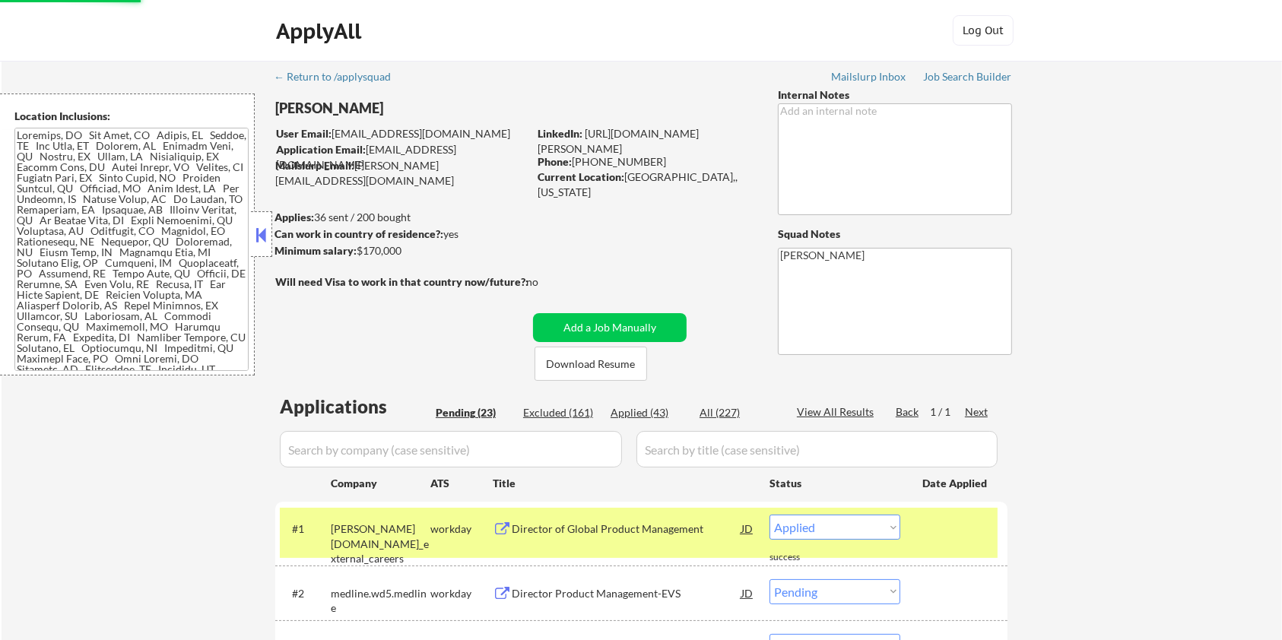
select select ""pending""
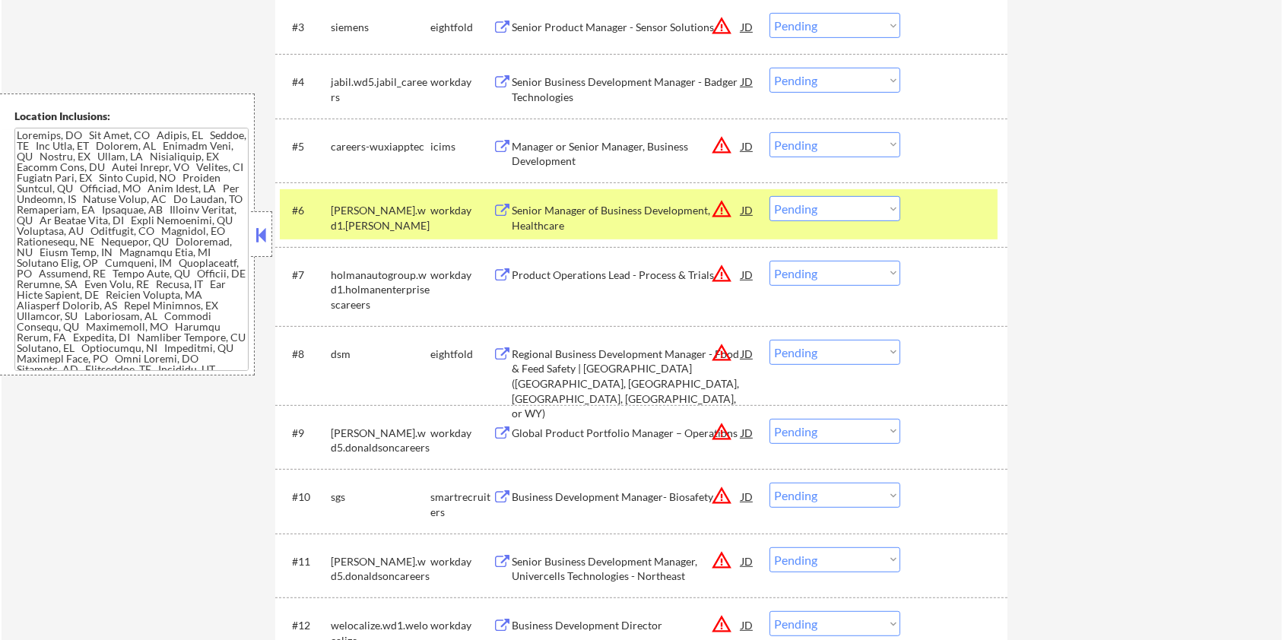
scroll to position [608, 0]
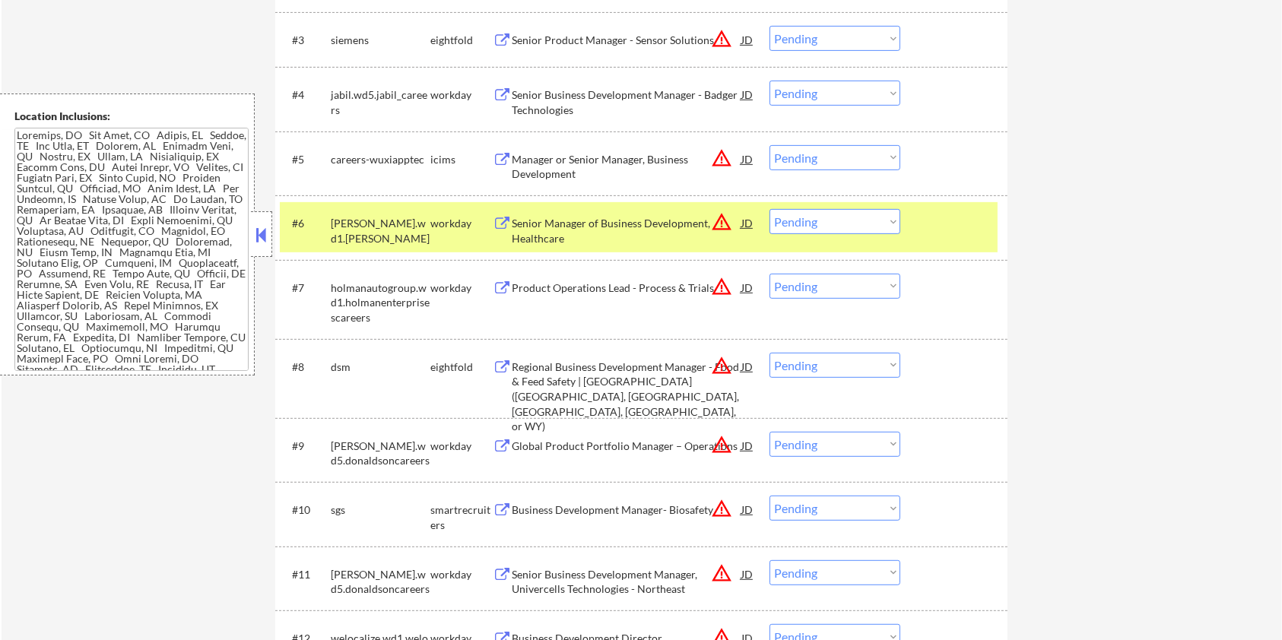
click at [617, 97] on div "Senior Business Development Manager - Badger Technologies" at bounding box center [627, 102] width 230 height 30
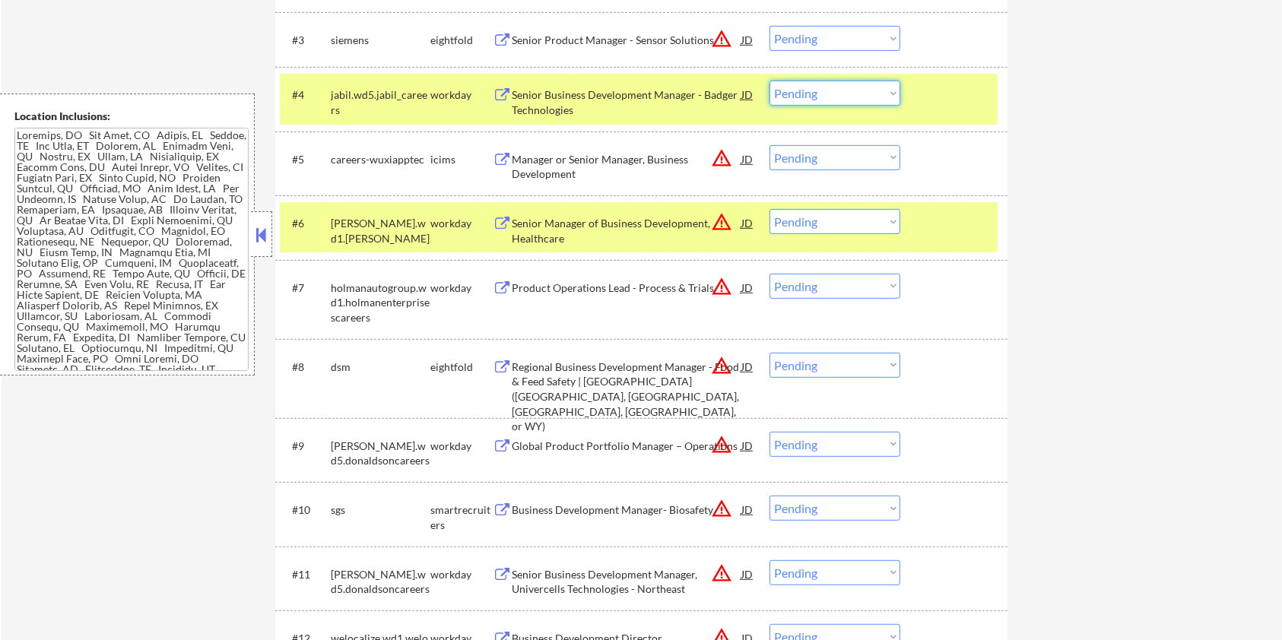
click at [816, 92] on select "Choose an option... Pending Applied Excluded (Questions) Excluded (Expired) Exc…" at bounding box center [834, 93] width 131 height 25
click at [769, 81] on select "Choose an option... Pending Applied Excluded (Questions) Excluded (Expired) Exc…" at bounding box center [834, 93] width 131 height 25
select select ""pending""
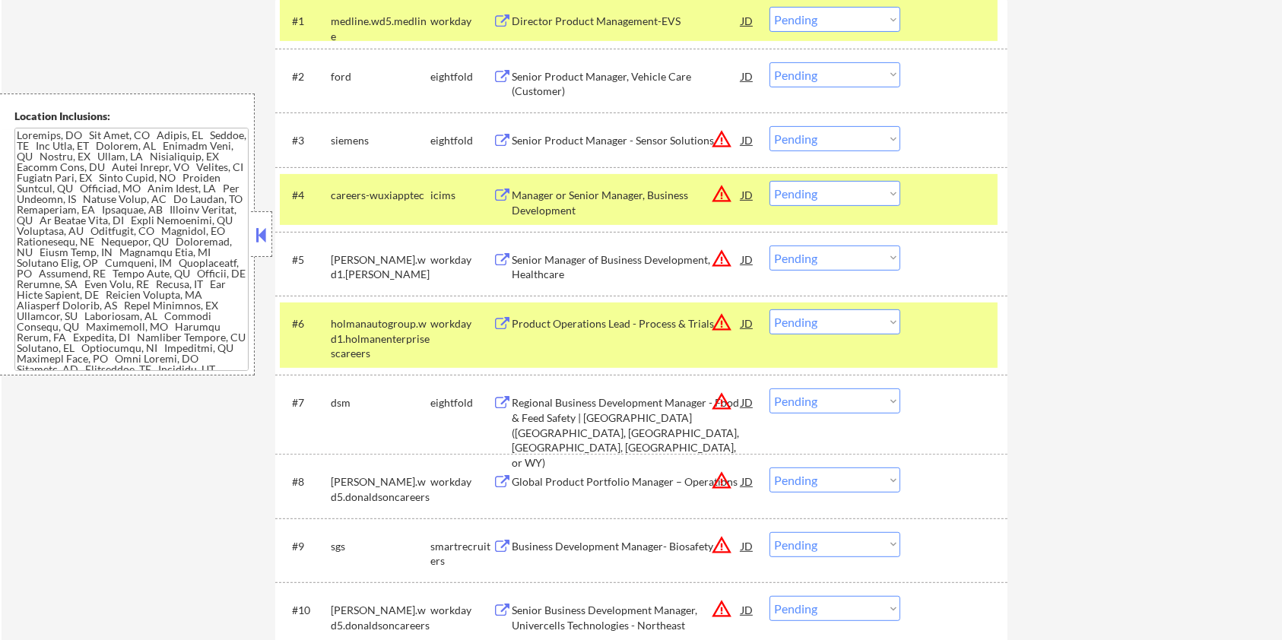
scroll to position [405, 0]
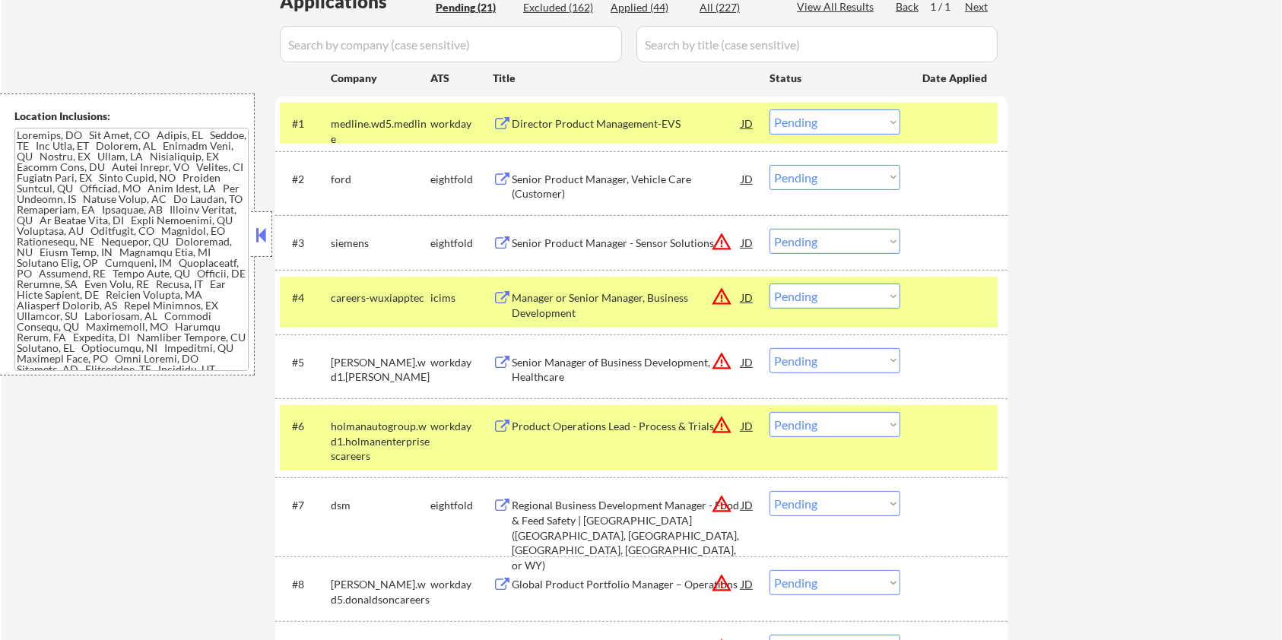
click at [645, 185] on div "Senior Product Manager, Vehicle Care (Customer)" at bounding box center [627, 187] width 230 height 30
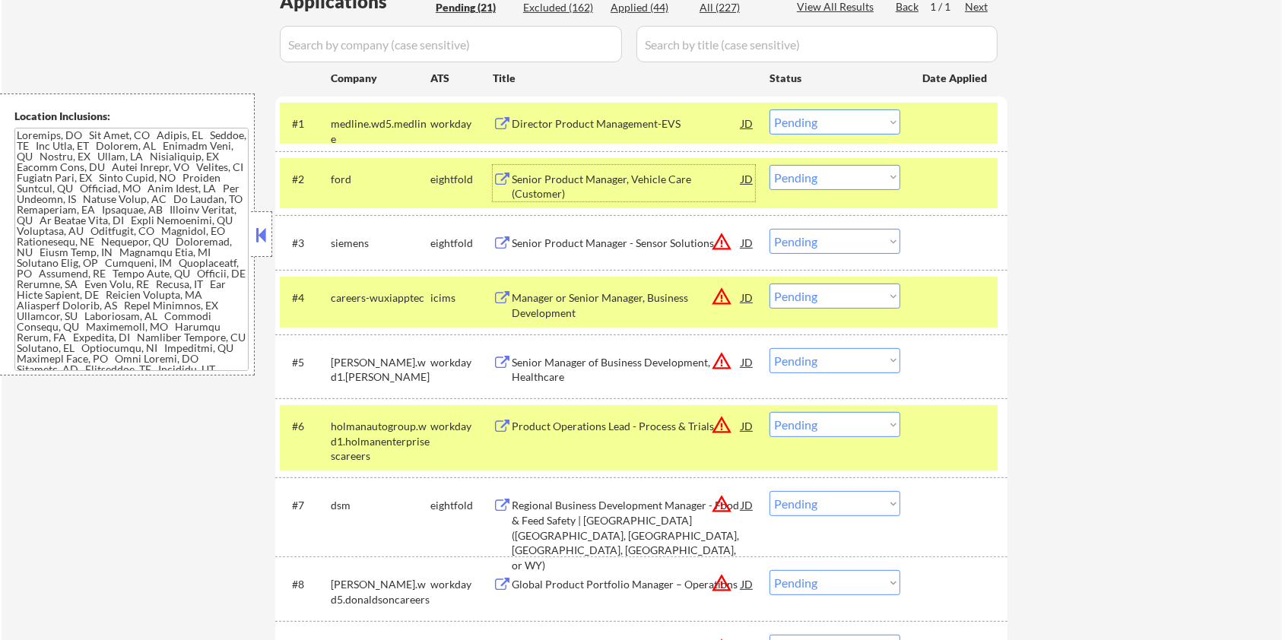
scroll to position [304, 0]
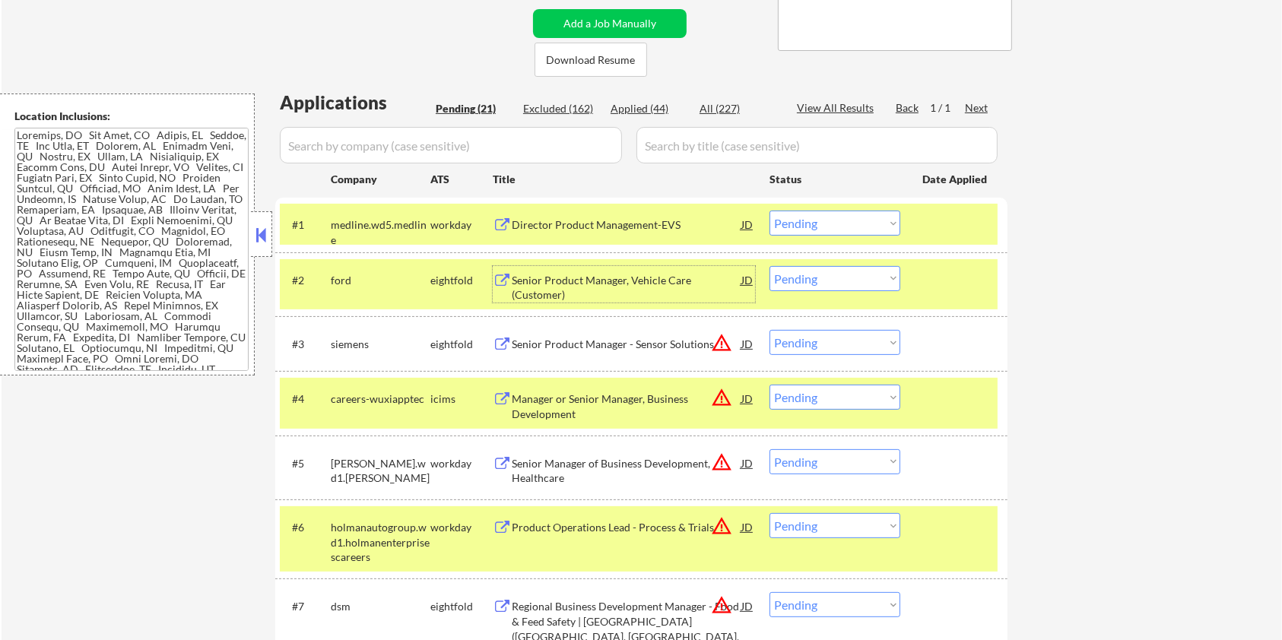
click at [597, 227] on div "Director Product Management-EVS" at bounding box center [627, 224] width 230 height 15
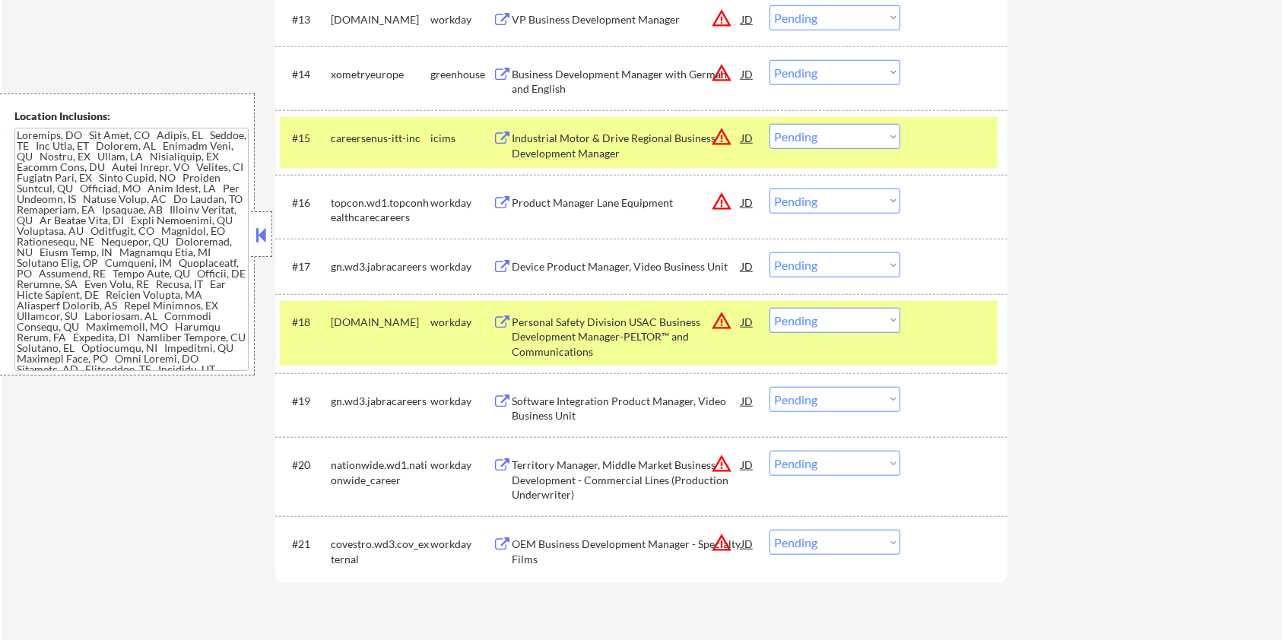
scroll to position [1317, 0]
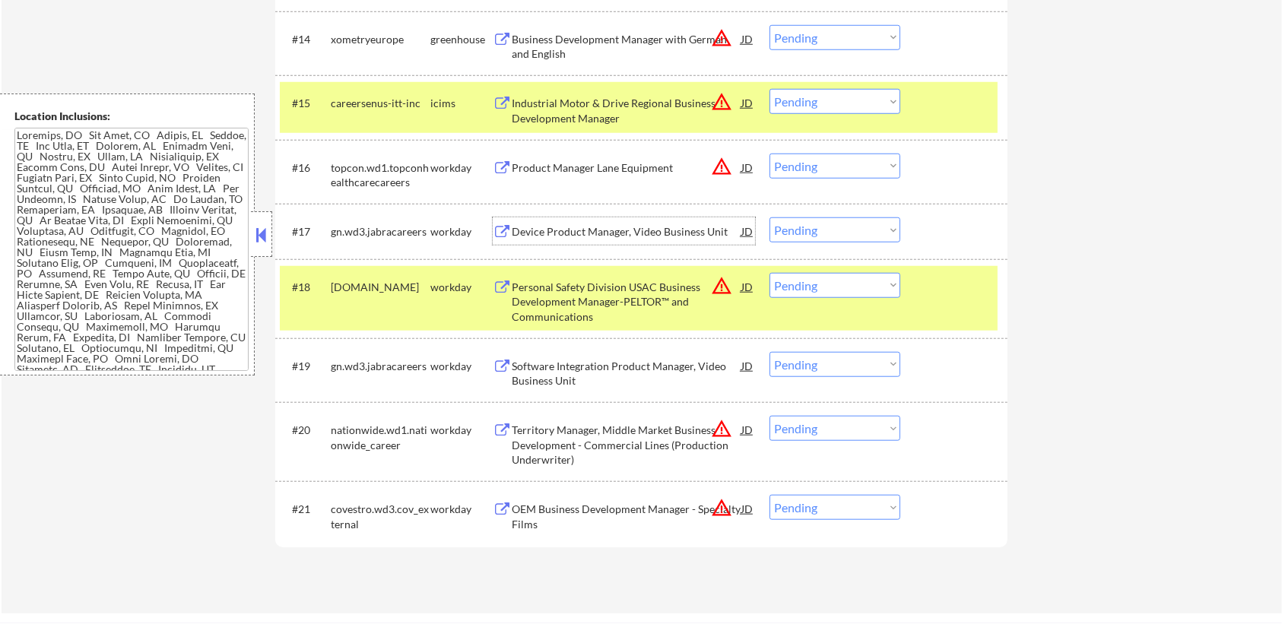
click at [607, 231] on div "Device Product Manager, Video Business Unit" at bounding box center [627, 231] width 230 height 15
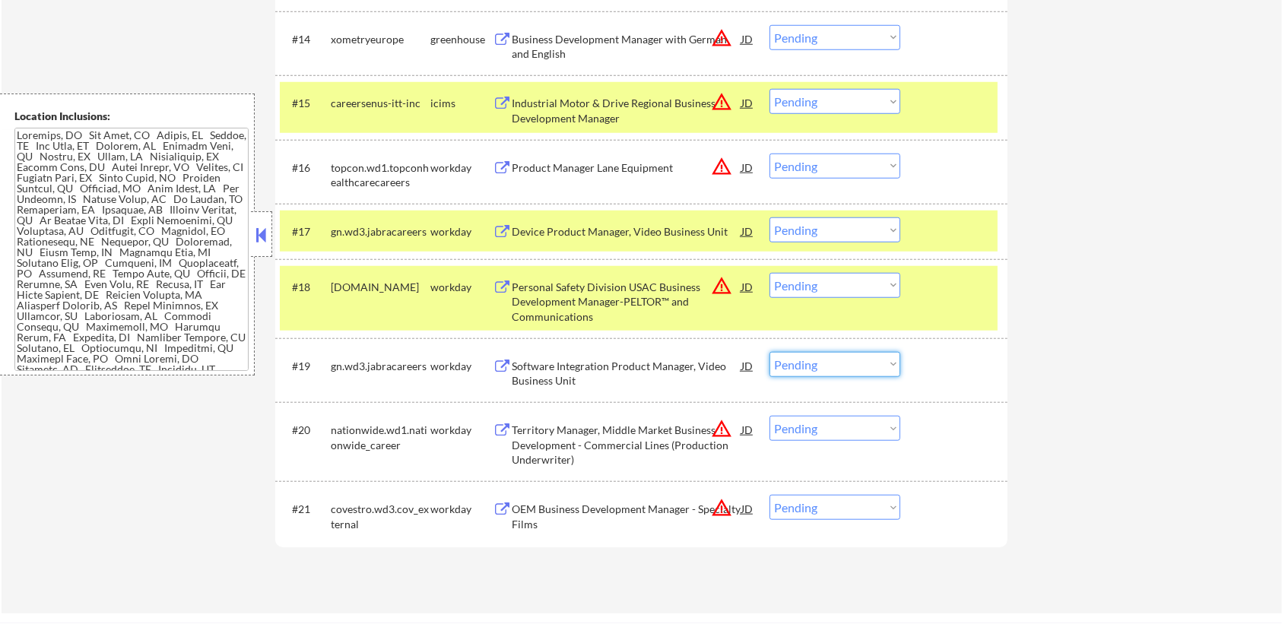
click at [862, 363] on select "Choose an option... Pending Applied Excluded (Questions) Excluded (Expired) Exc…" at bounding box center [834, 364] width 131 height 25
click at [769, 352] on select "Choose an option... Pending Applied Excluded (Questions) Excluded (Expired) Exc…" at bounding box center [834, 364] width 131 height 25
select select ""pending""
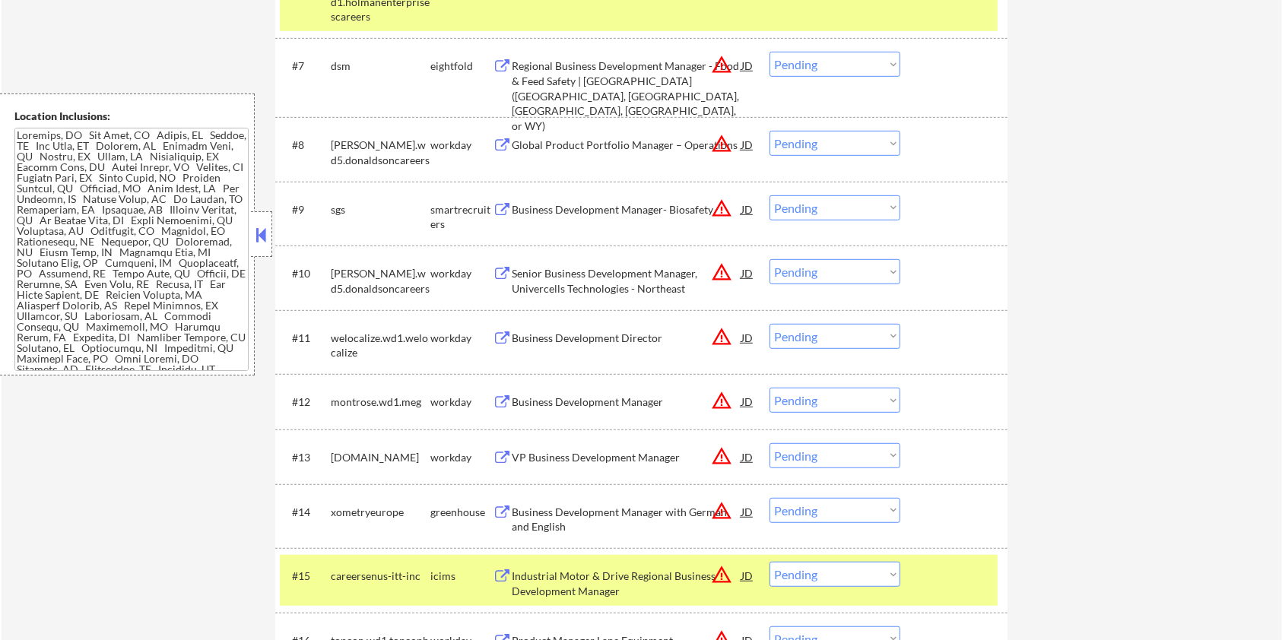
scroll to position [810, 0]
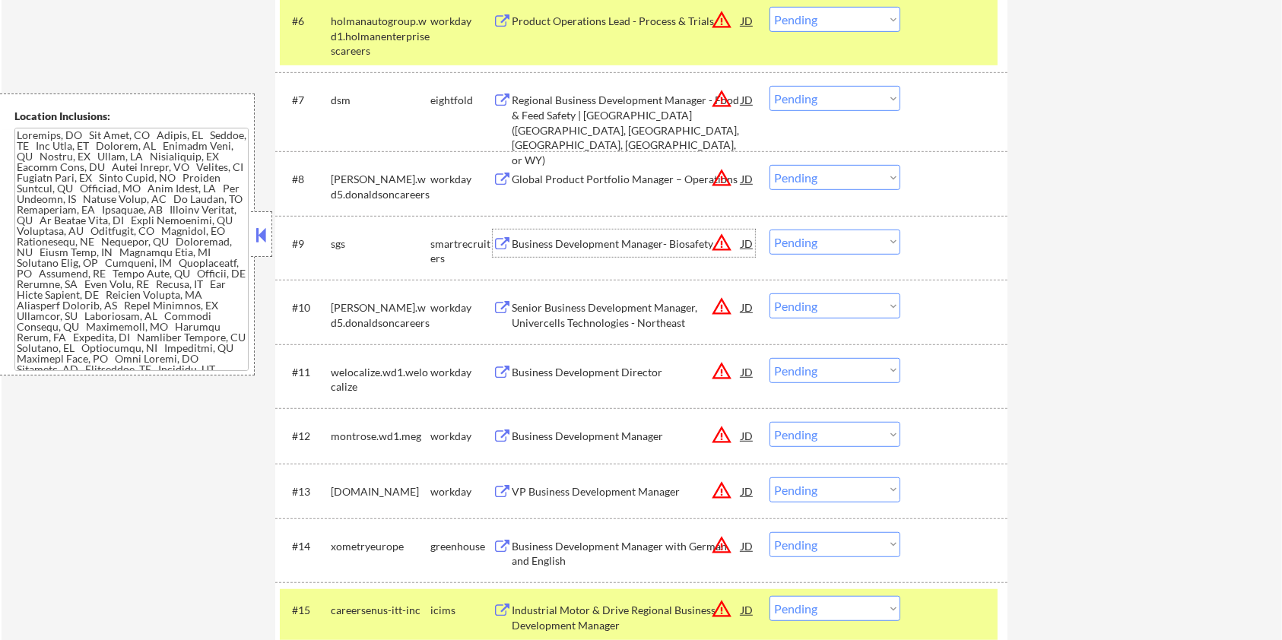
click at [608, 239] on div "Business Development Manager- Biosafety" at bounding box center [627, 243] width 230 height 15
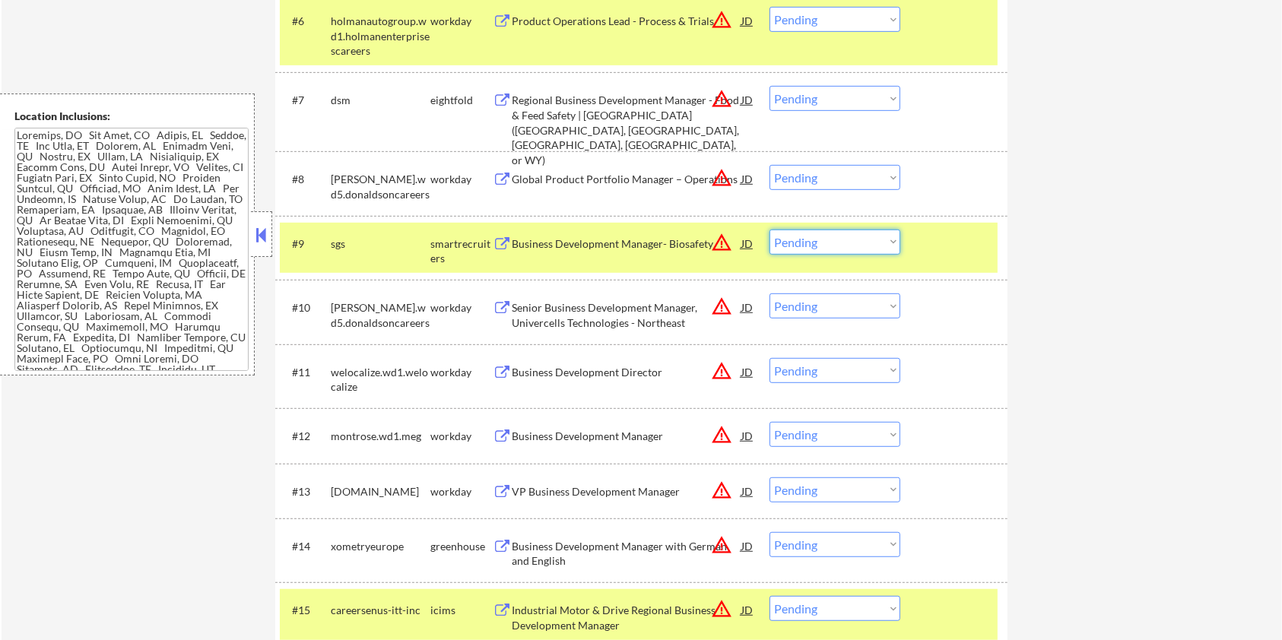
click at [832, 241] on select "Choose an option... Pending Applied Excluded (Questions) Excluded (Expired) Exc…" at bounding box center [834, 242] width 131 height 25
click at [769, 230] on select "Choose an option... Pending Applied Excluded (Questions) Excluded (Expired) Exc…" at bounding box center [834, 242] width 131 height 25
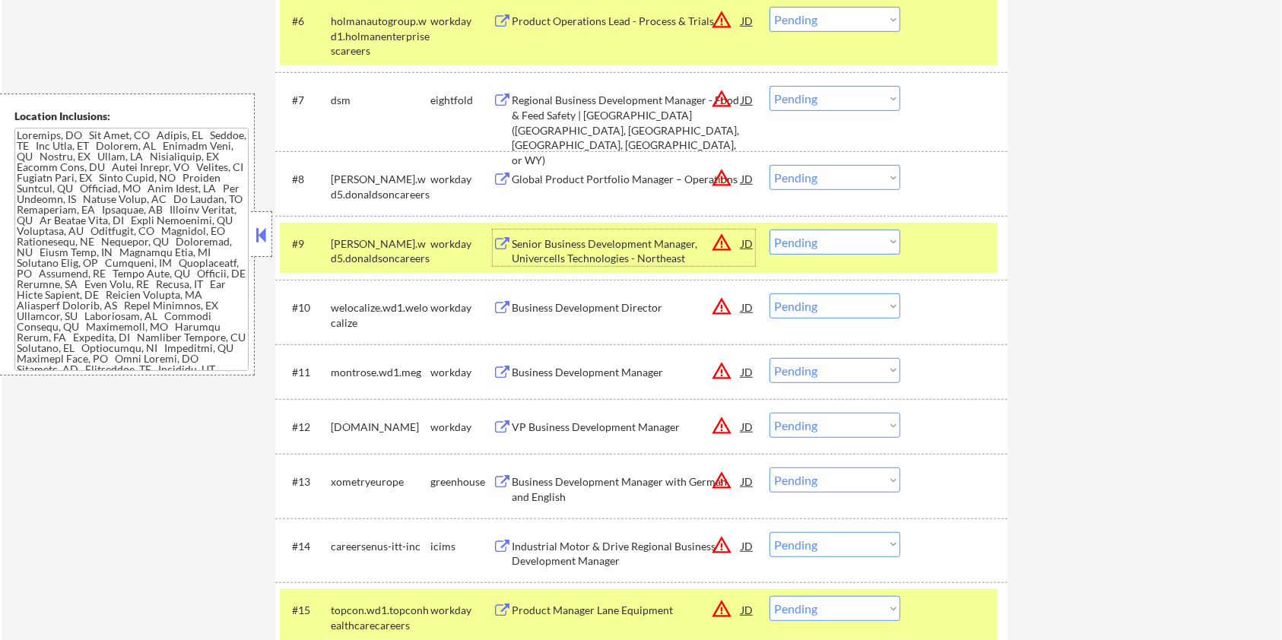
click at [616, 251] on div "Senior Business Development Manager, Univercells Technologies - Northeast" at bounding box center [627, 251] width 230 height 30
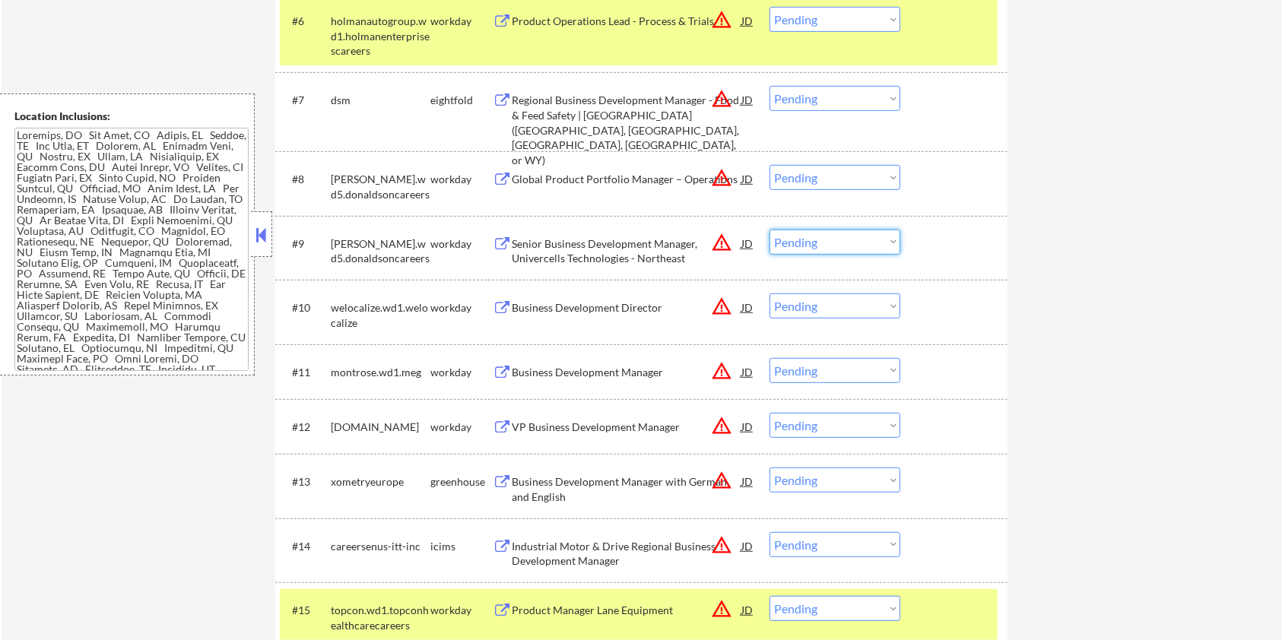
click at [822, 246] on select "Choose an option... Pending Applied Excluded (Questions) Excluded (Expired) Exc…" at bounding box center [834, 242] width 131 height 25
click at [769, 230] on select "Choose an option... Pending Applied Excluded (Questions) Excluded (Expired) Exc…" at bounding box center [834, 242] width 131 height 25
select select ""pending""
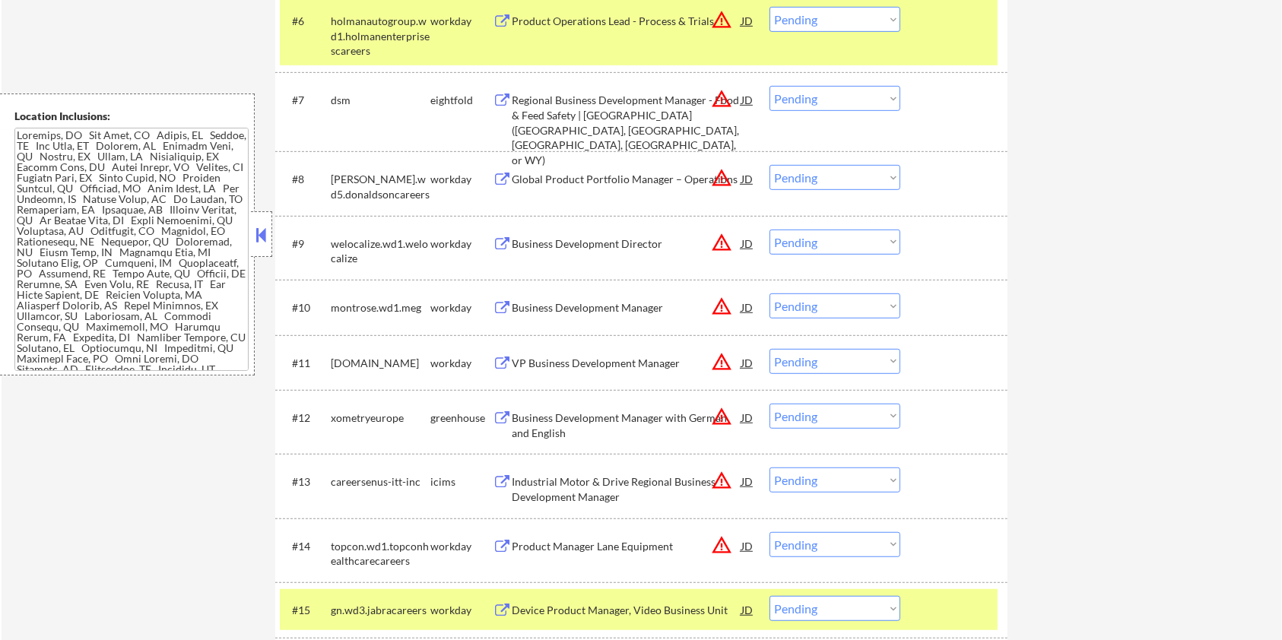
click at [589, 424] on div "Business Development Manager with German and English" at bounding box center [627, 425] width 230 height 30
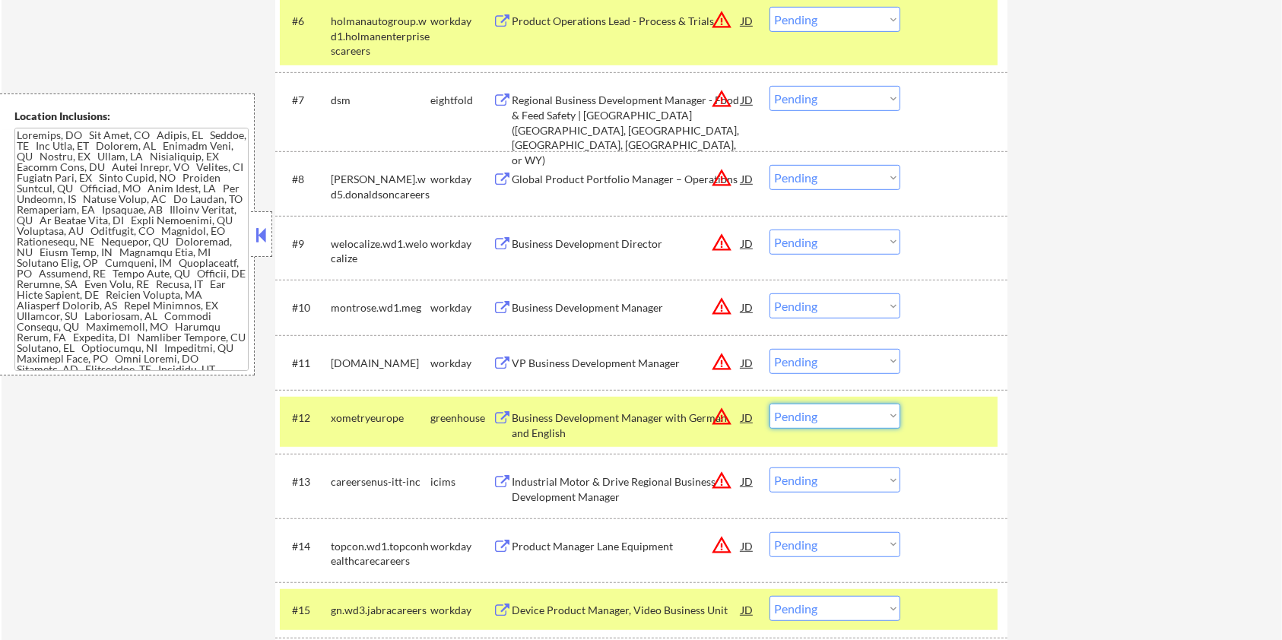
click at [861, 417] on select "Choose an option... Pending Applied Excluded (Questions) Excluded (Expired) Exc…" at bounding box center [834, 416] width 131 height 25
click at [769, 404] on select "Choose an option... Pending Applied Excluded (Questions) Excluded (Expired) Exc…" at bounding box center [834, 416] width 131 height 25
select select ""pending""
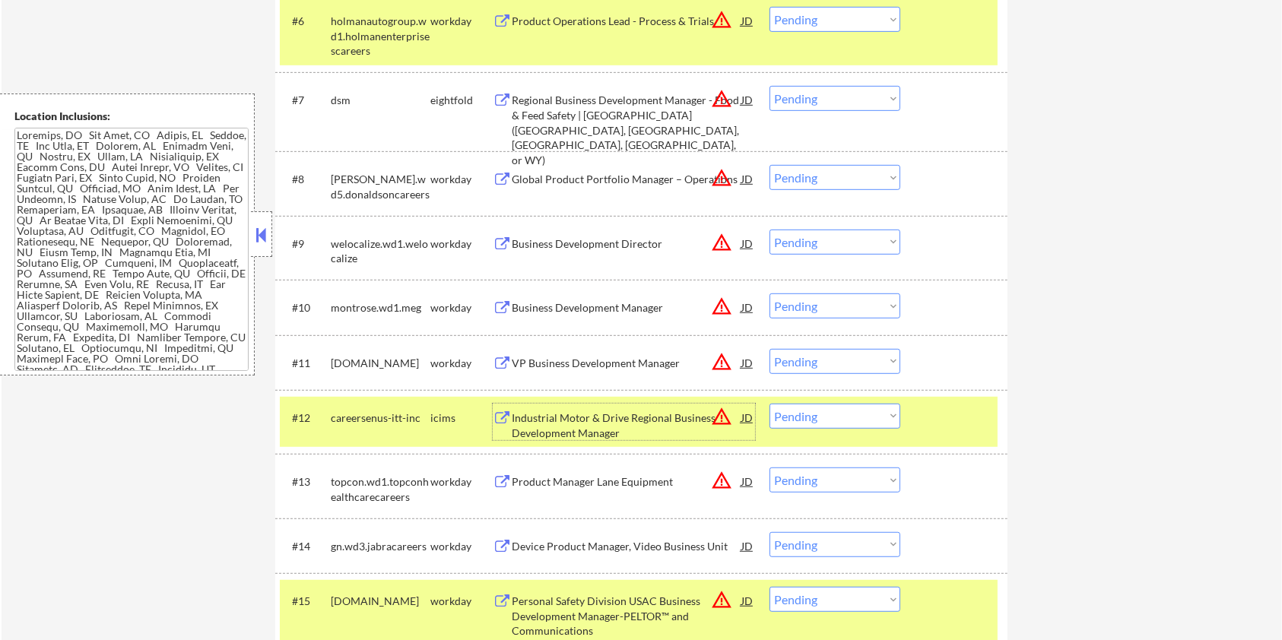
click at [581, 417] on div "Industrial Motor & Drive Regional Business Development Manager" at bounding box center [627, 425] width 230 height 30
